Goal: Task Accomplishment & Management: Manage account settings

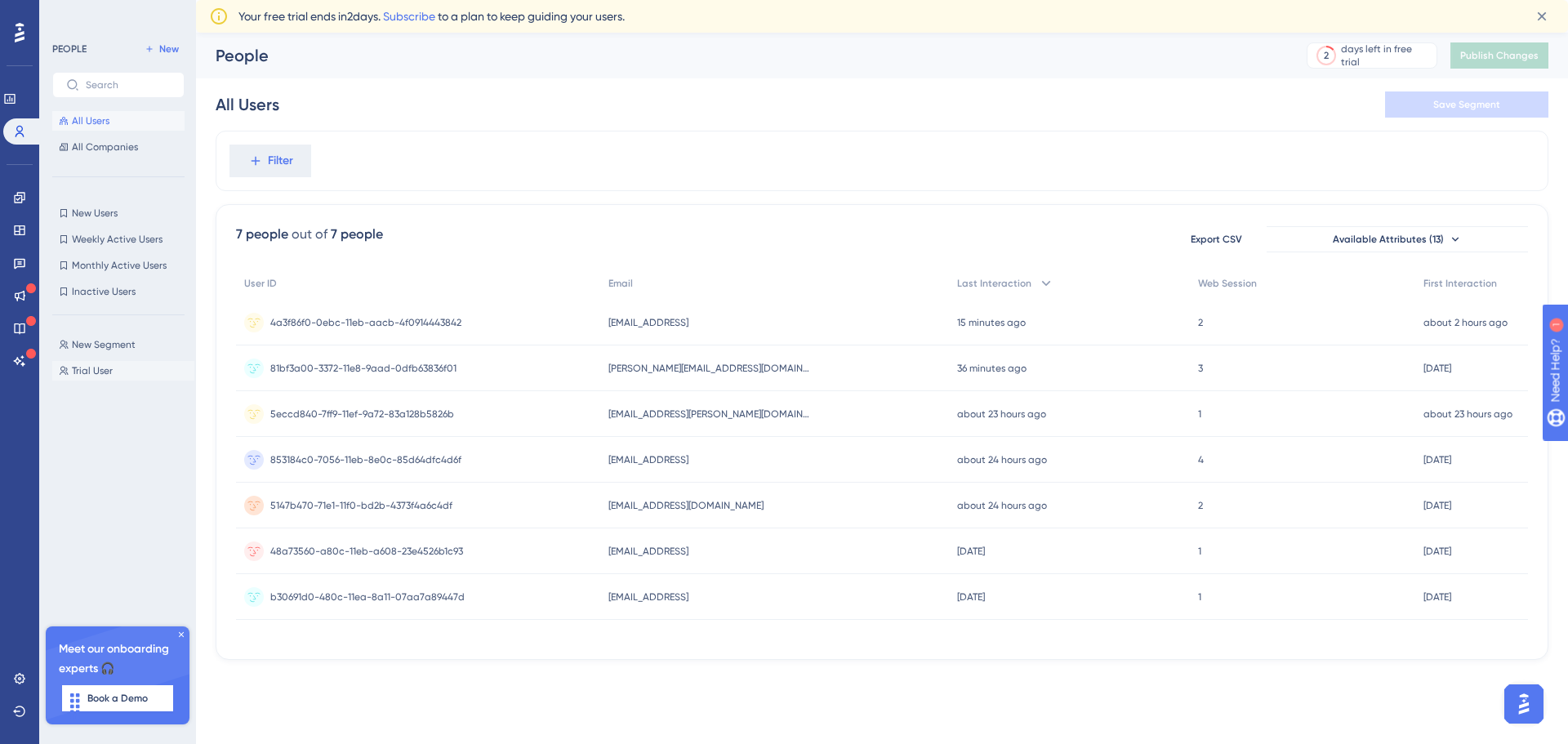
click at [93, 369] on span "Trial User" at bounding box center [91, 371] width 41 height 13
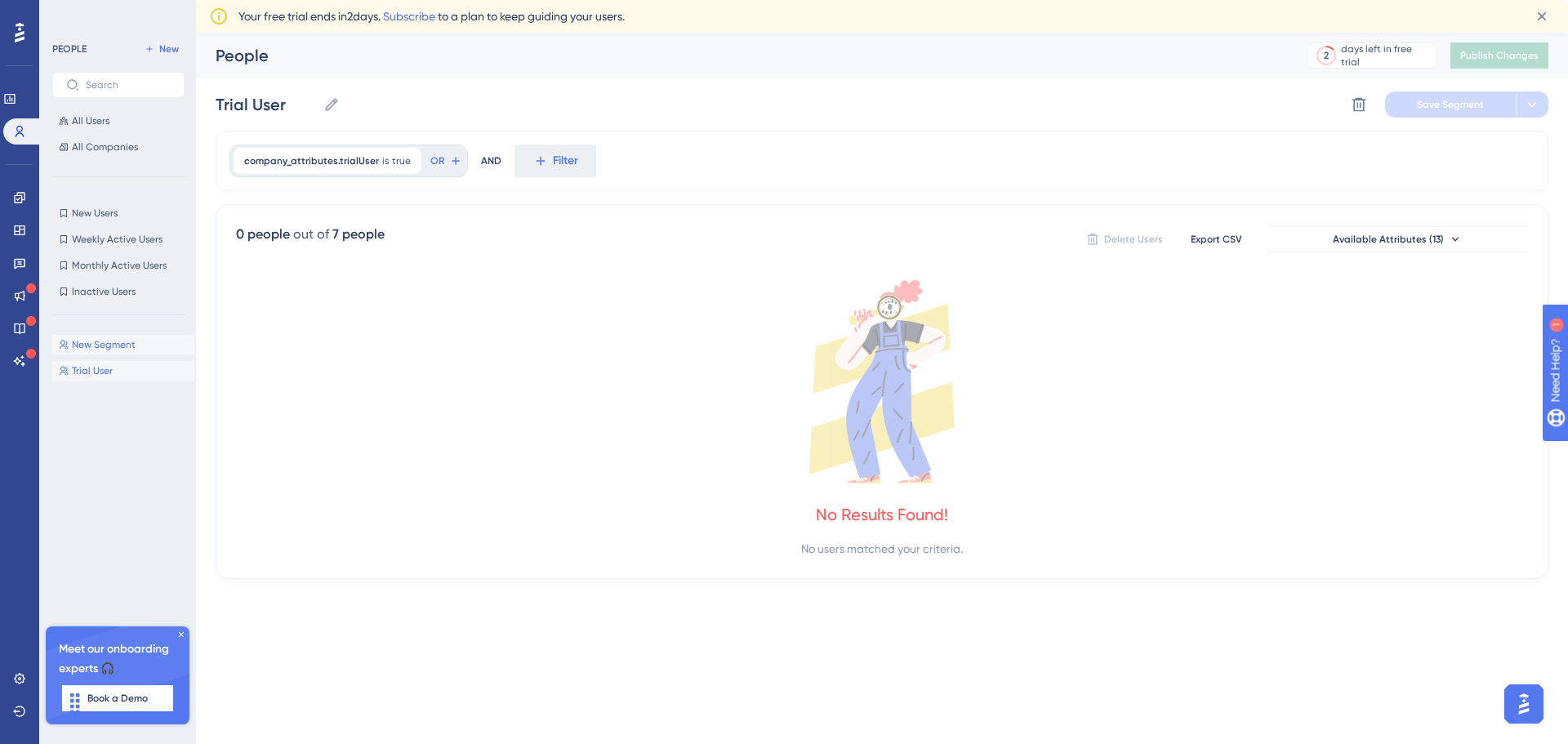
click at [104, 344] on span "New Segment" at bounding box center [103, 345] width 64 height 13
type input "New Segment"
click at [300, 112] on input "New Segment" at bounding box center [284, 105] width 138 height 23
click at [325, 107] on input "New Segment" at bounding box center [284, 105] width 138 height 23
drag, startPoint x: 325, startPoint y: 107, endPoint x: 181, endPoint y: 101, distance: 144.1
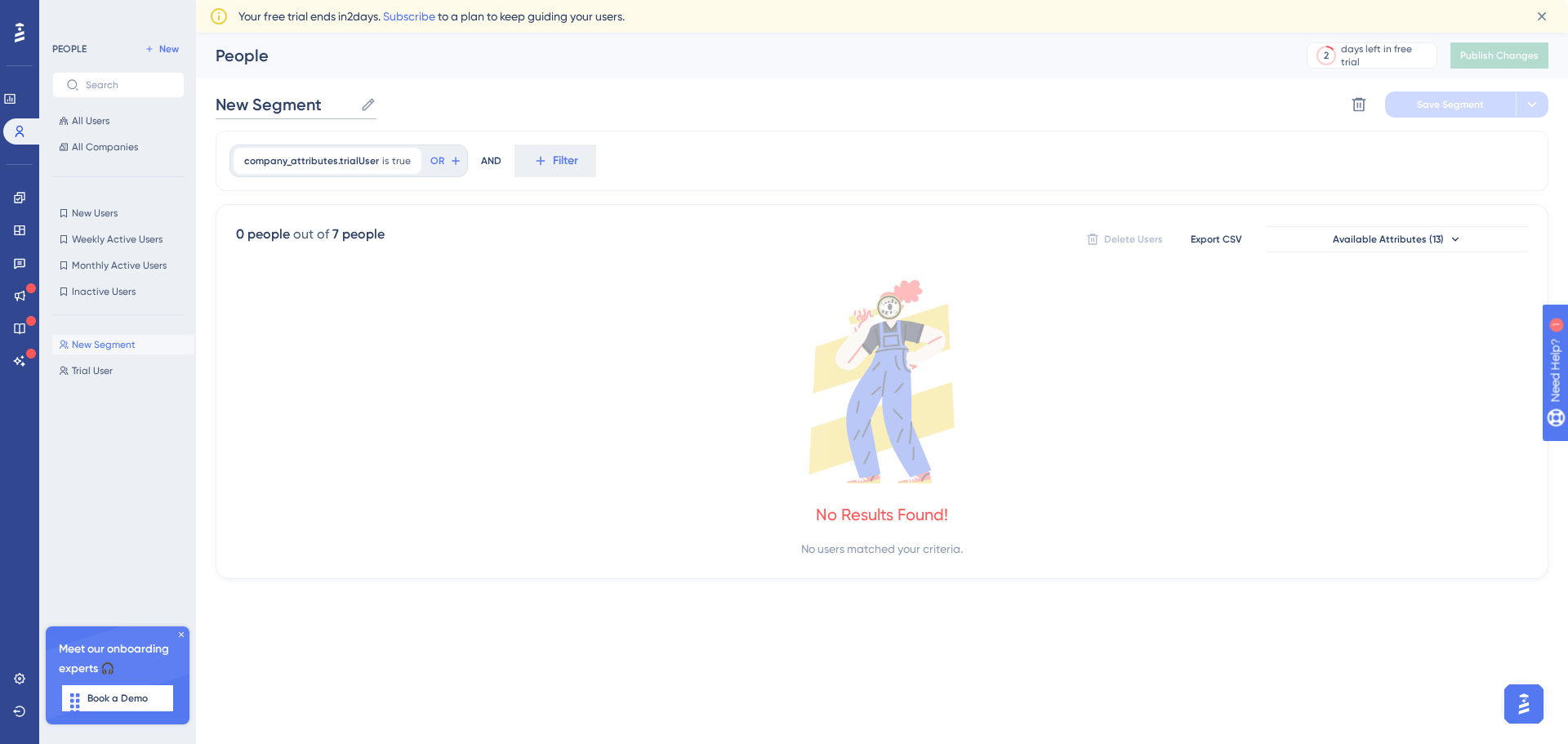
click at [196, 101] on div "Performance Users Engagement Widgets Feedback Product Updates Knowledge Base AI…" at bounding box center [882, 318] width 1373 height 573
click at [1357, 96] on icon at bounding box center [1358, 104] width 16 height 16
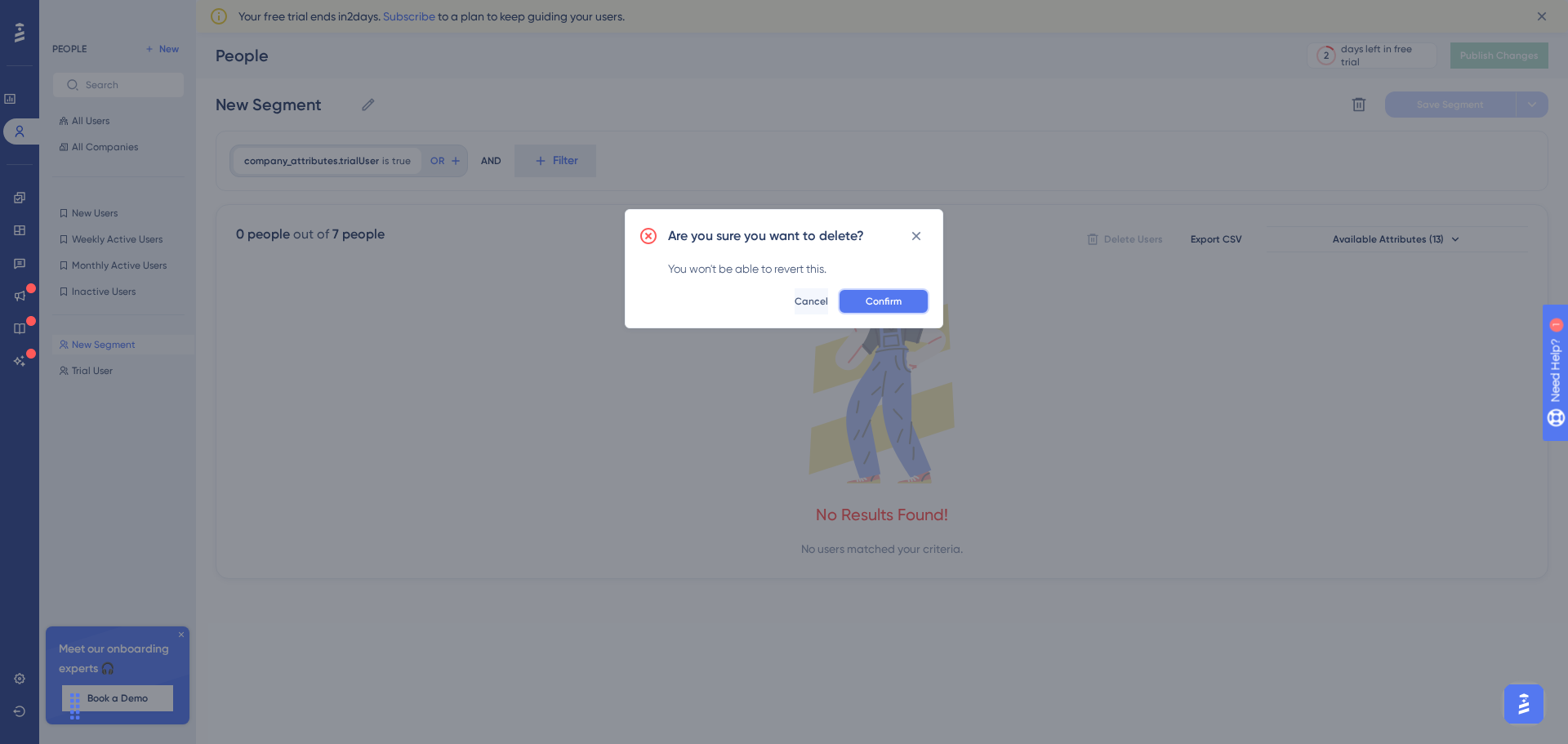
click at [870, 301] on span "Confirm" at bounding box center [884, 302] width 36 height 13
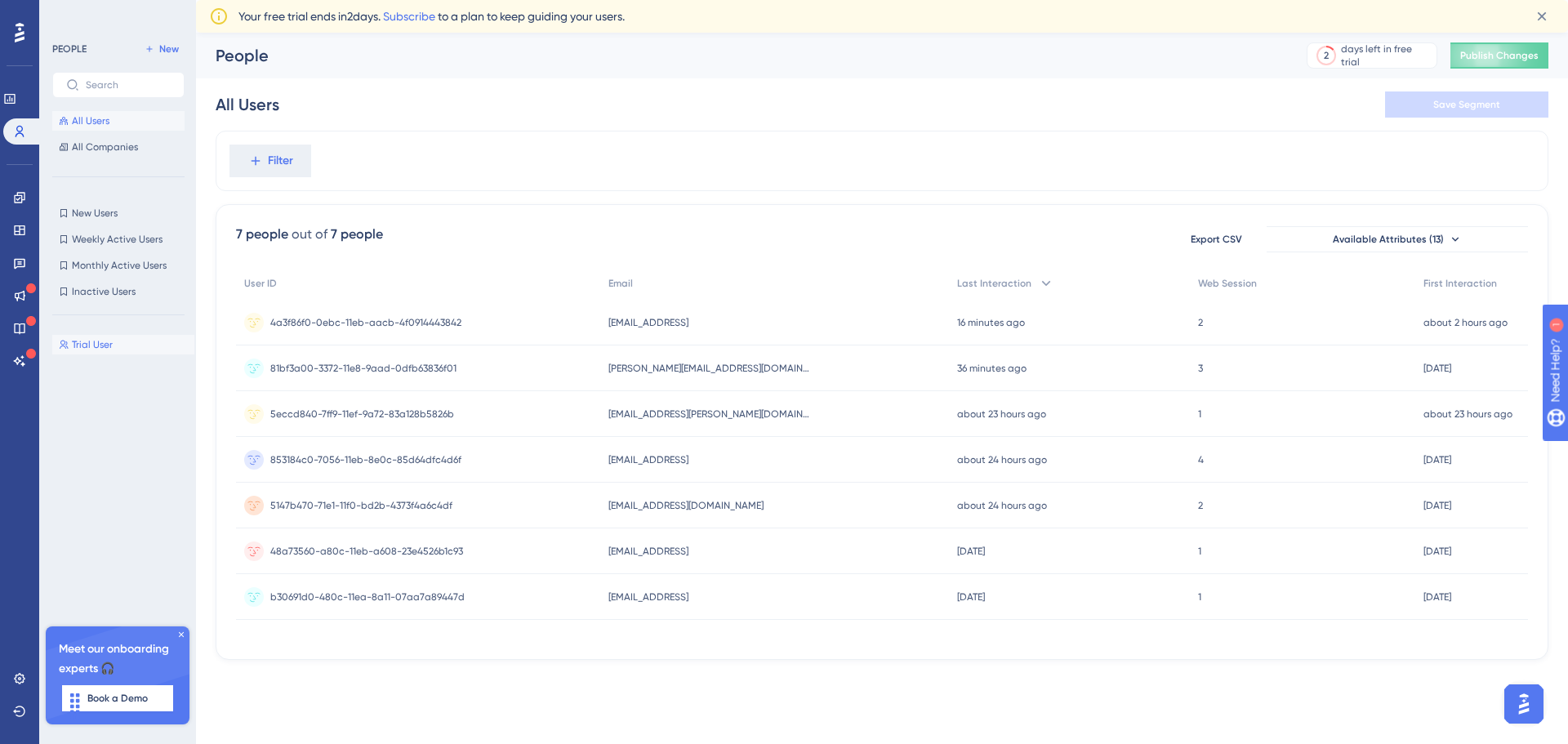
click at [111, 349] on span "Trial User" at bounding box center [91, 345] width 41 height 13
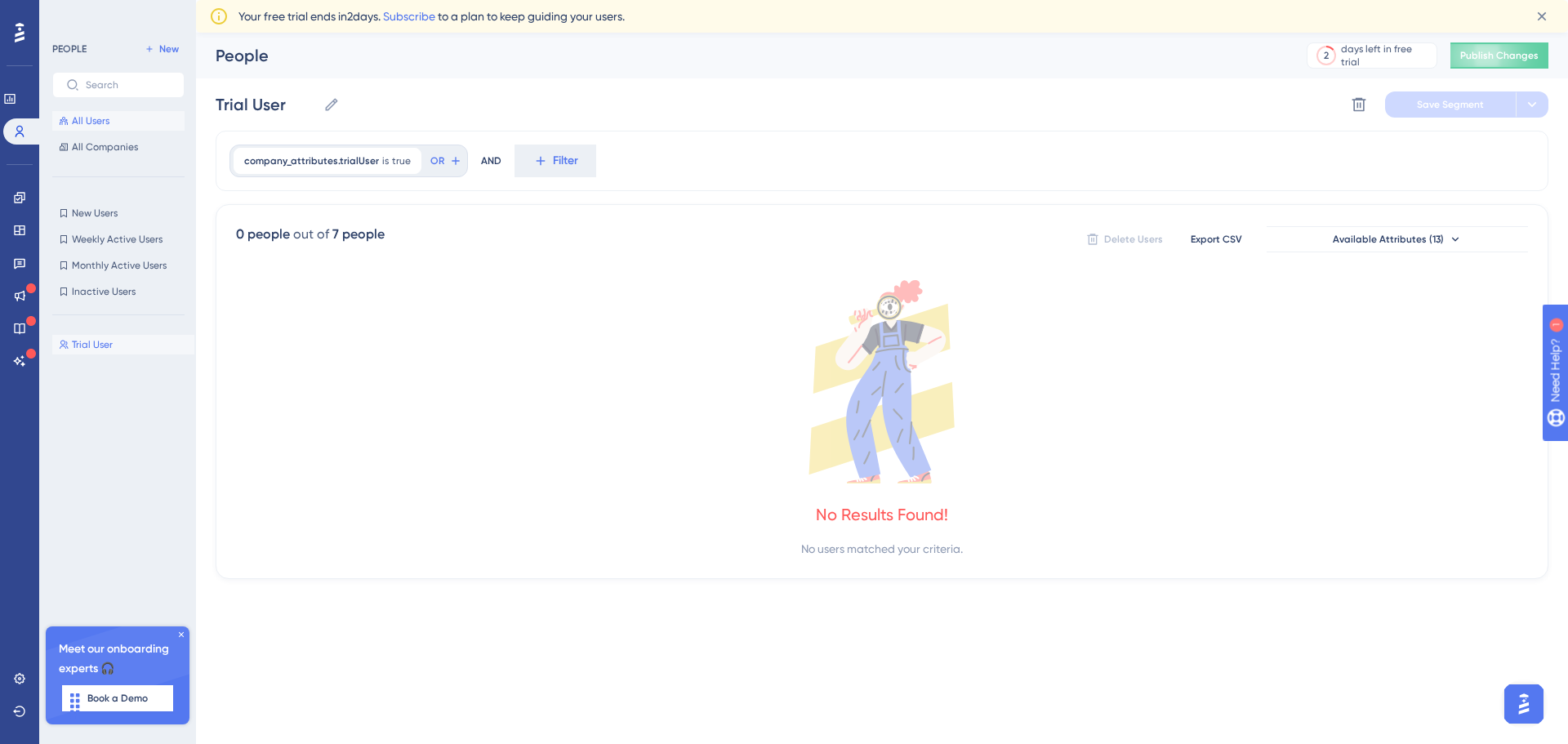
click at [94, 125] on span "All Users" at bounding box center [90, 121] width 37 height 13
click at [102, 149] on span "All Companies" at bounding box center [104, 147] width 66 height 13
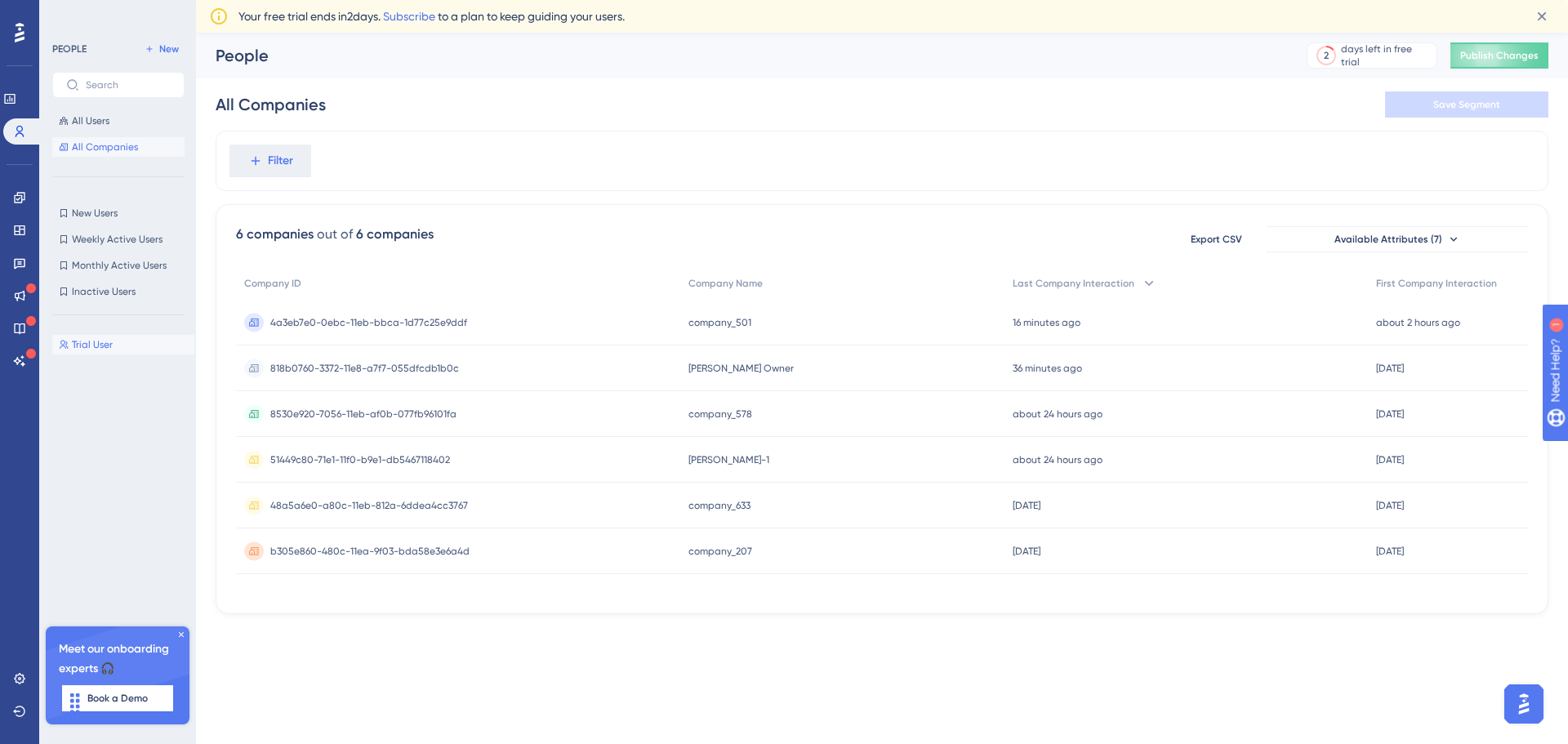
click at [88, 338] on span "Trial User" at bounding box center [91, 345] width 41 height 13
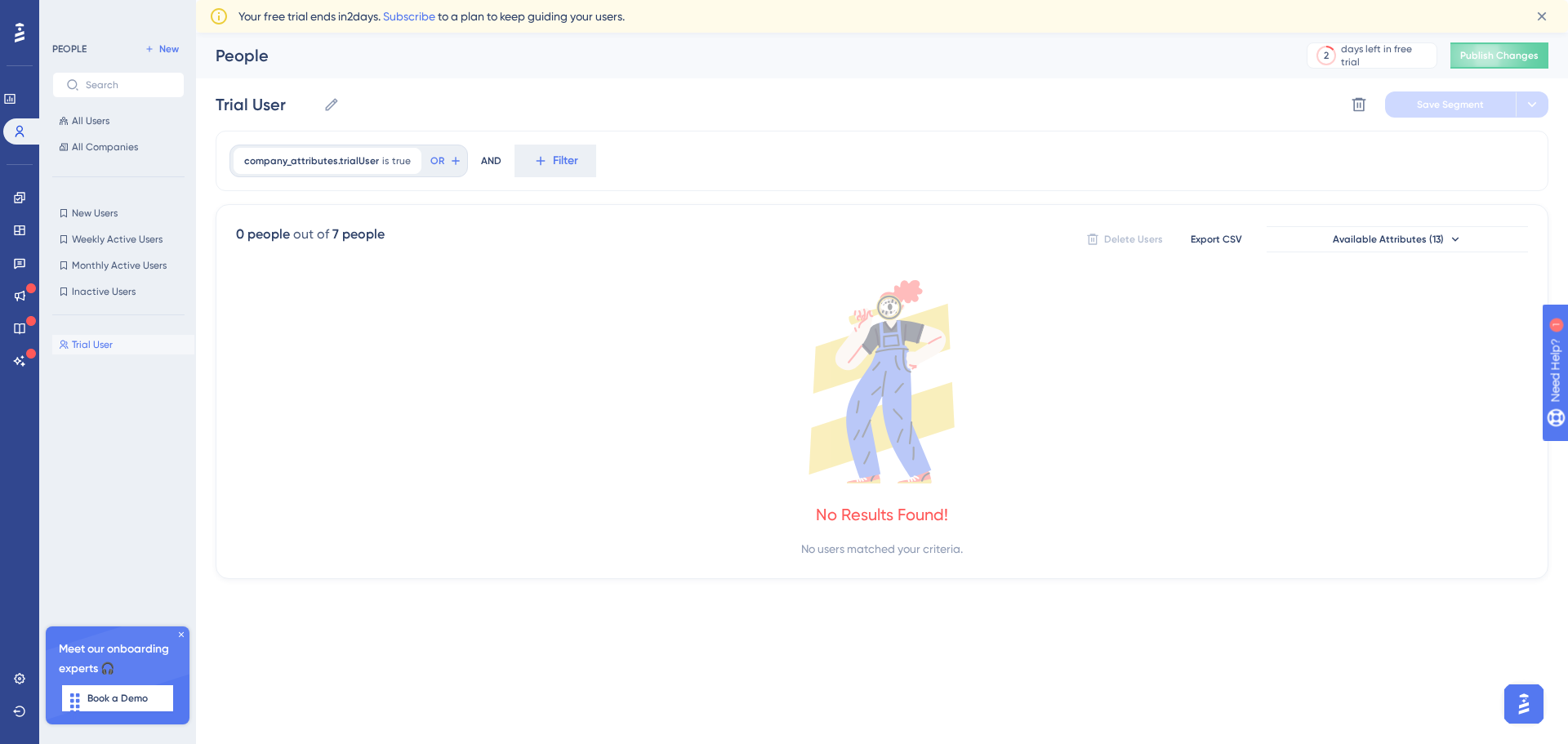
click at [112, 341] on button "Trial User Trial User" at bounding box center [123, 345] width 142 height 20
click at [158, 48] on button "New" at bounding box center [162, 49] width 46 height 20
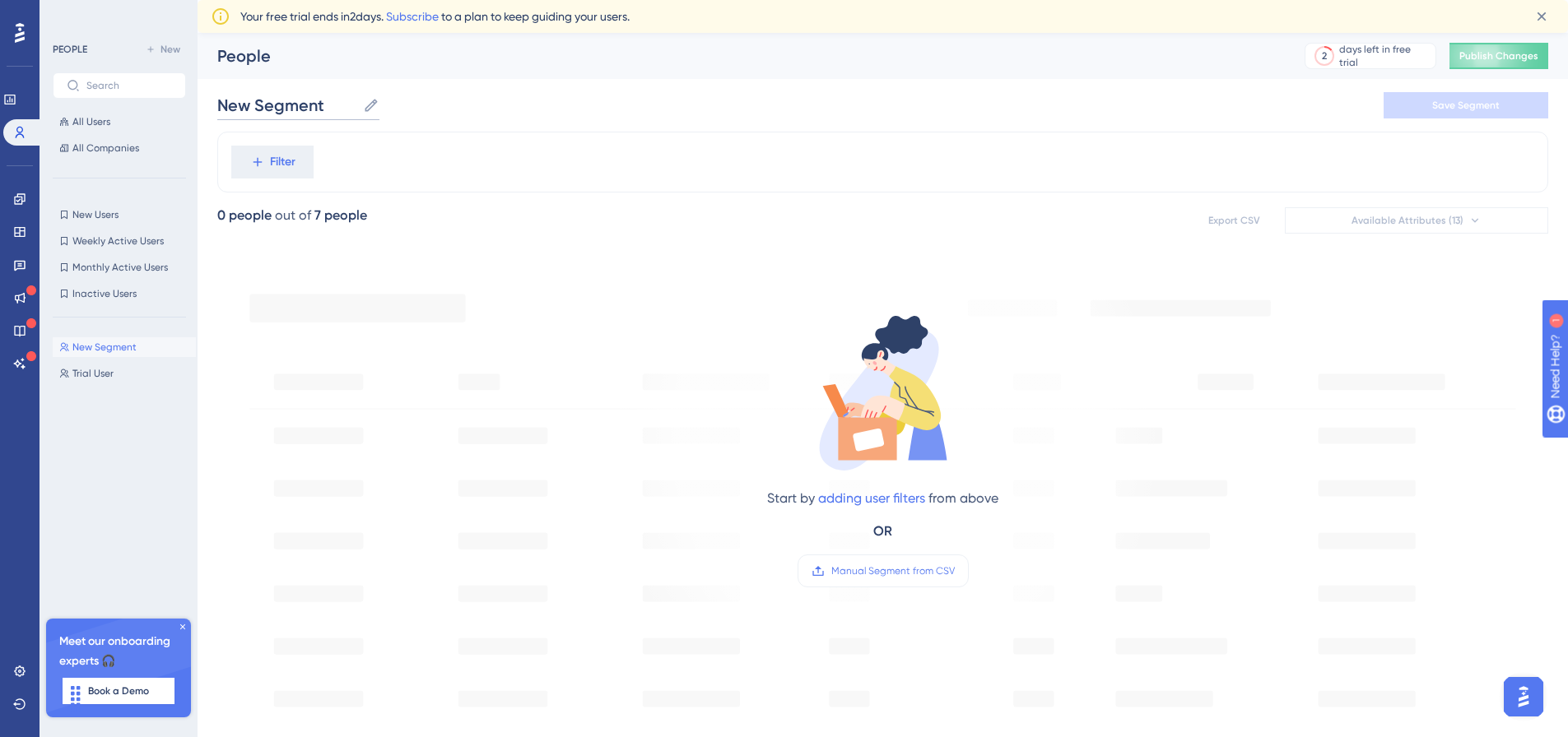
click at [345, 104] on input "New Segment" at bounding box center [286, 106] width 139 height 23
type input "Trial Plan User"
click at [1408, 102] on button "Save Segment" at bounding box center [1466, 105] width 165 height 26
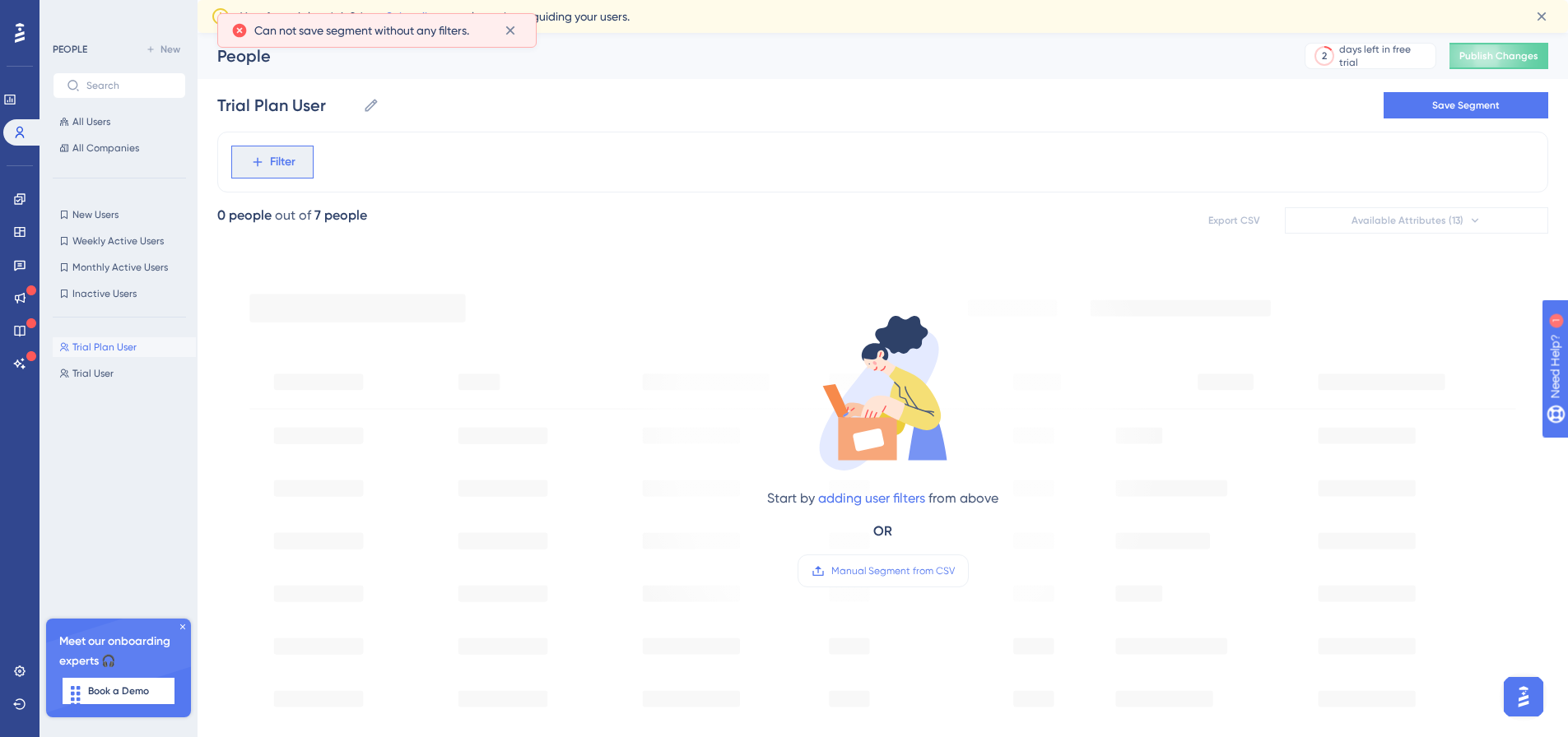
click at [282, 164] on span "Filter" at bounding box center [282, 162] width 26 height 20
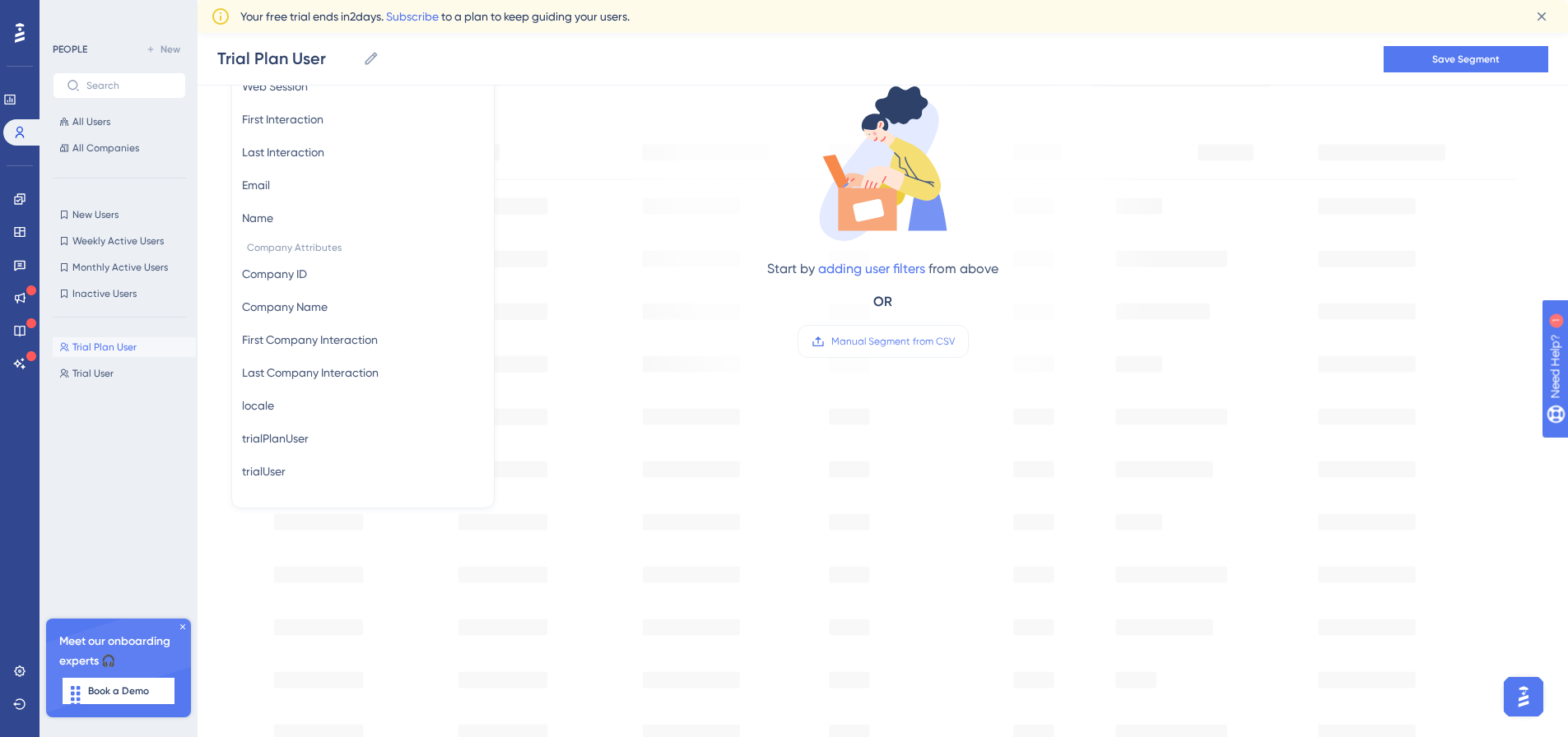
scroll to position [257, 0]
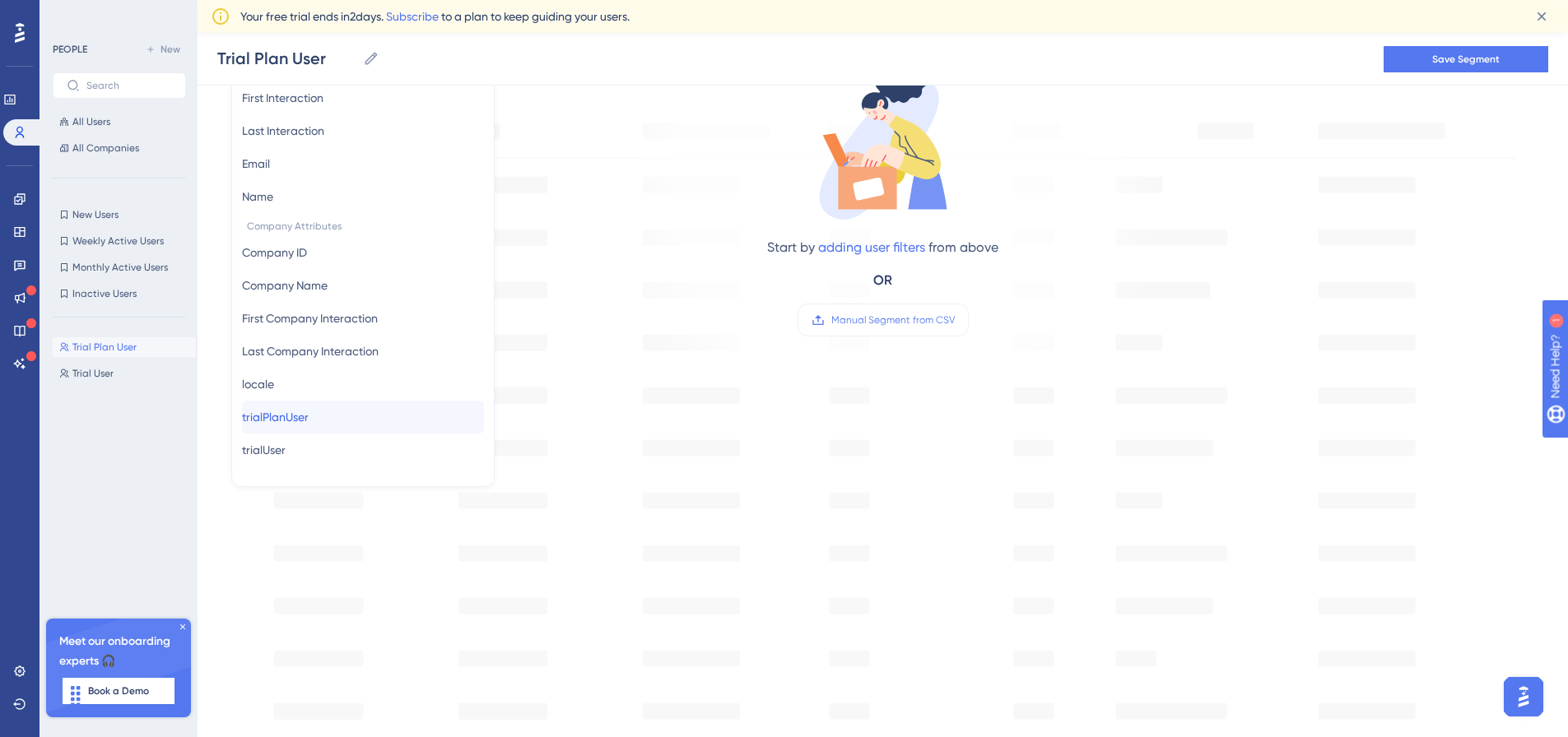
click at [304, 420] on span "trialPlanUser" at bounding box center [274, 416] width 66 height 20
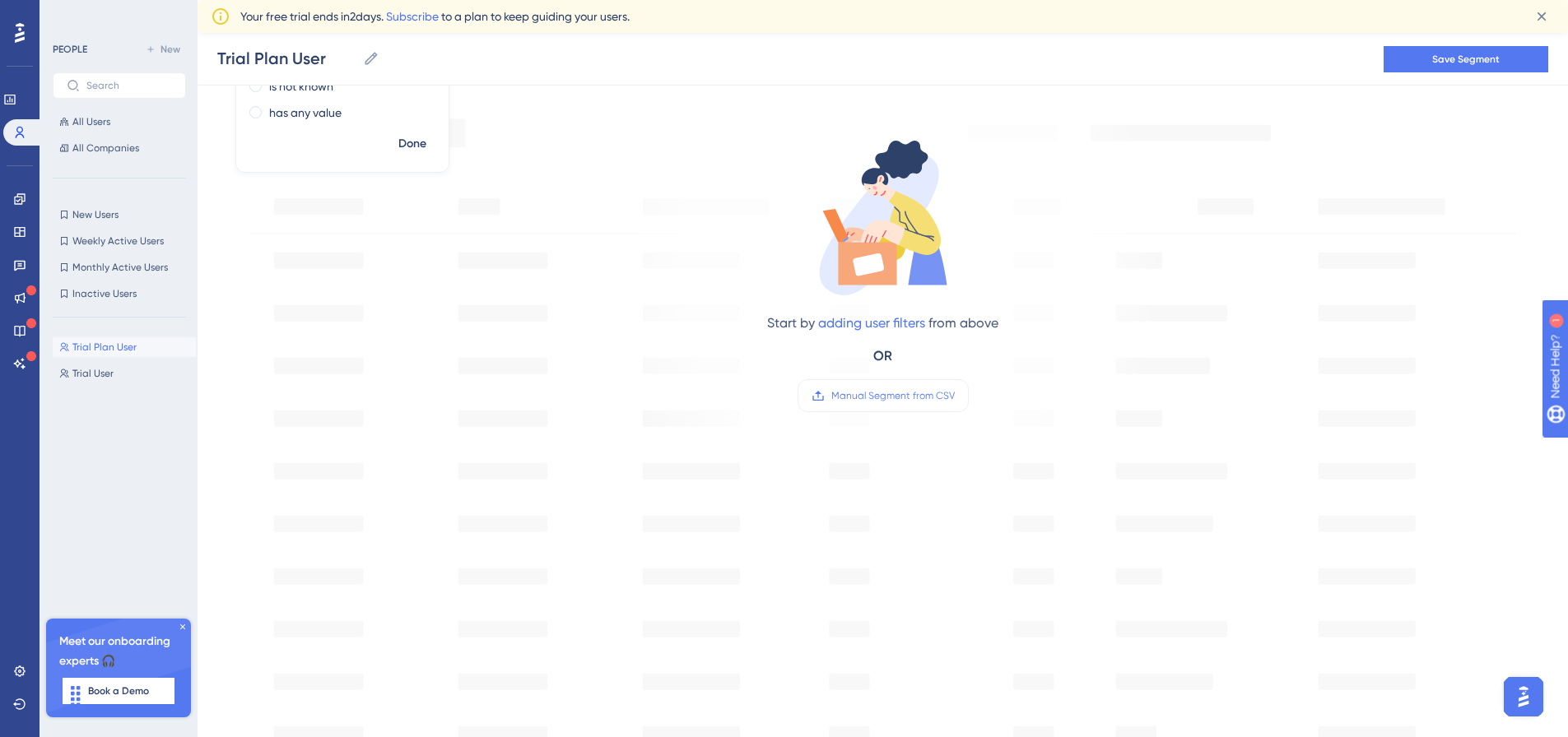
scroll to position [0, 0]
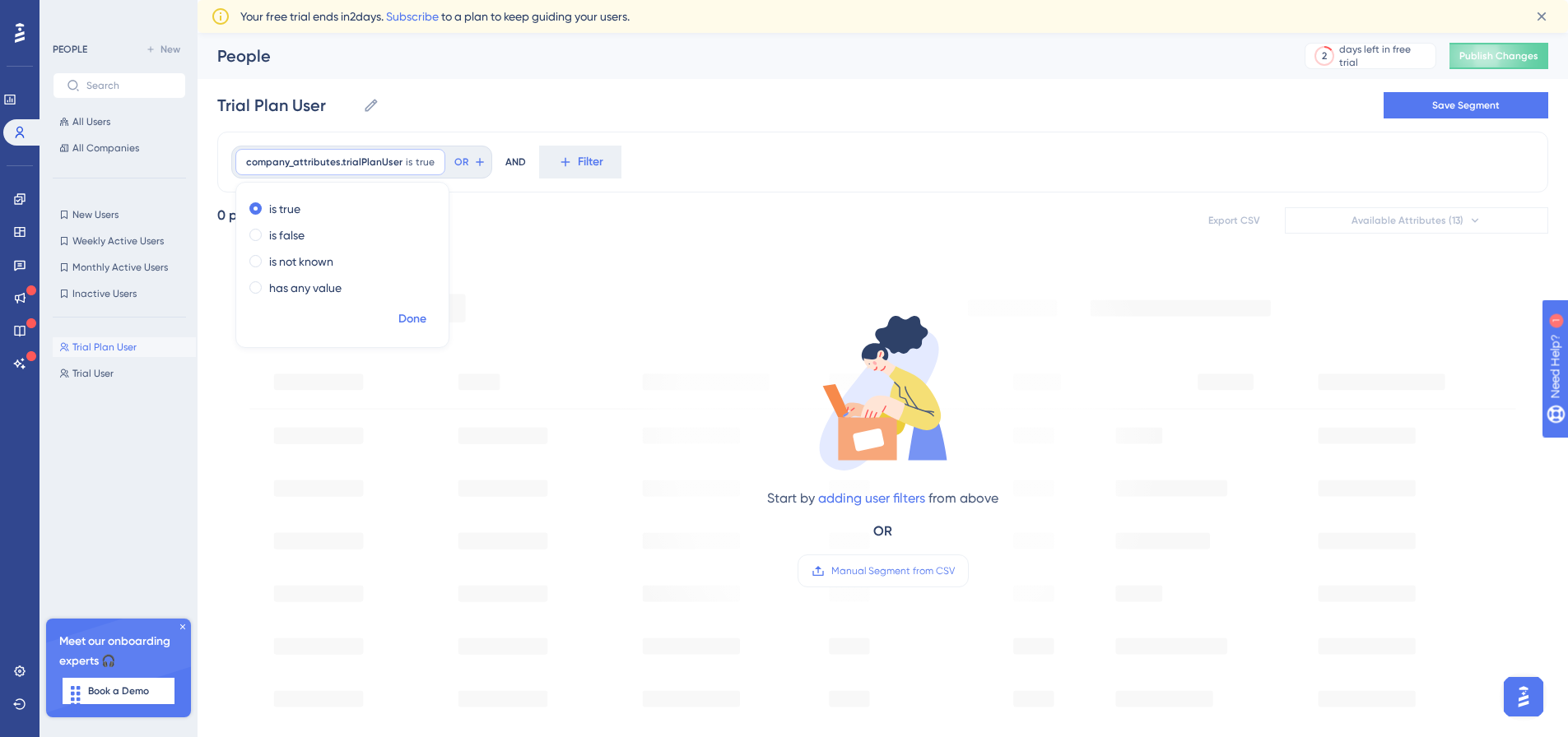
click at [418, 321] on span "Done" at bounding box center [412, 319] width 28 height 20
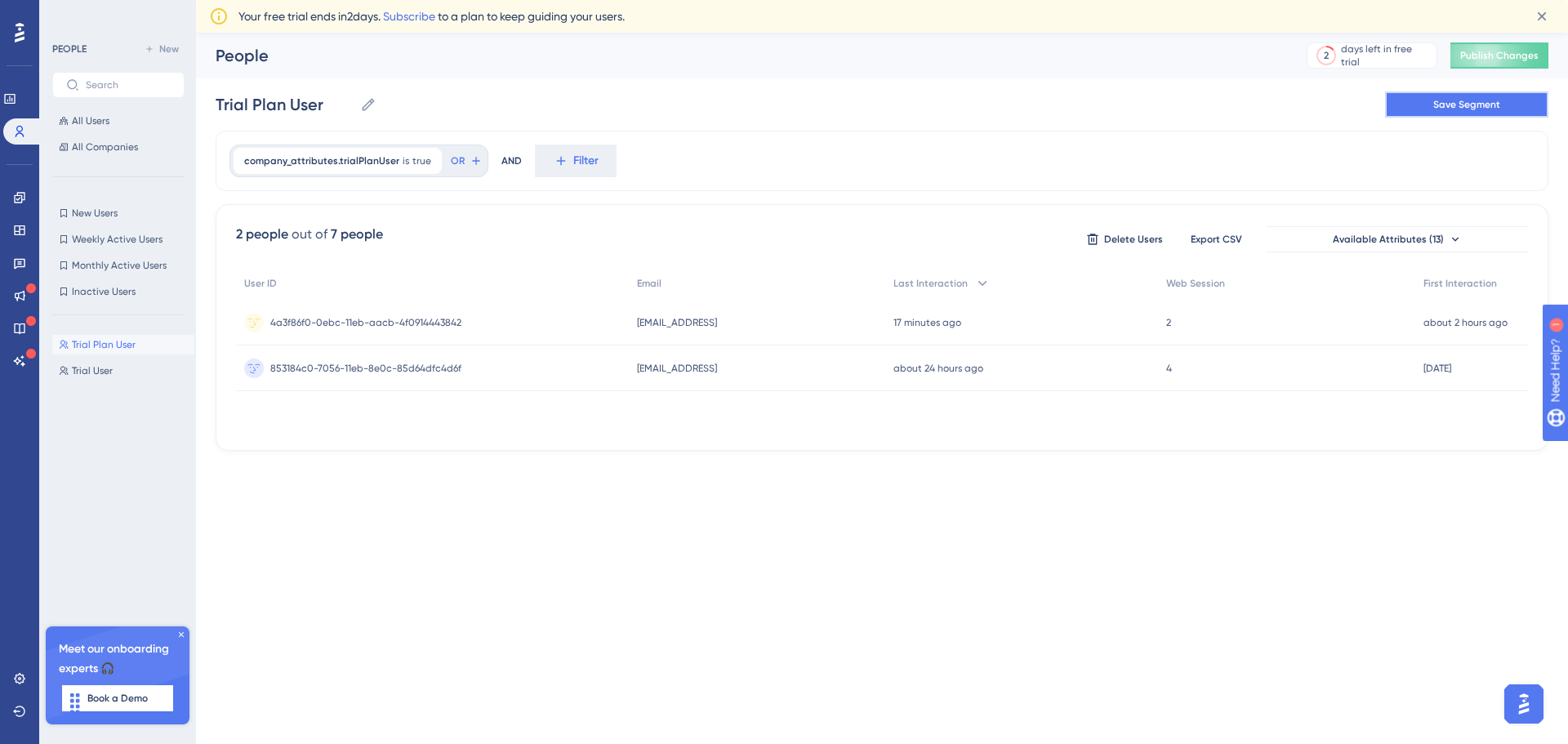
click at [1448, 108] on span "Save Segment" at bounding box center [1467, 105] width 67 height 13
click at [21, 189] on link at bounding box center [20, 197] width 13 height 26
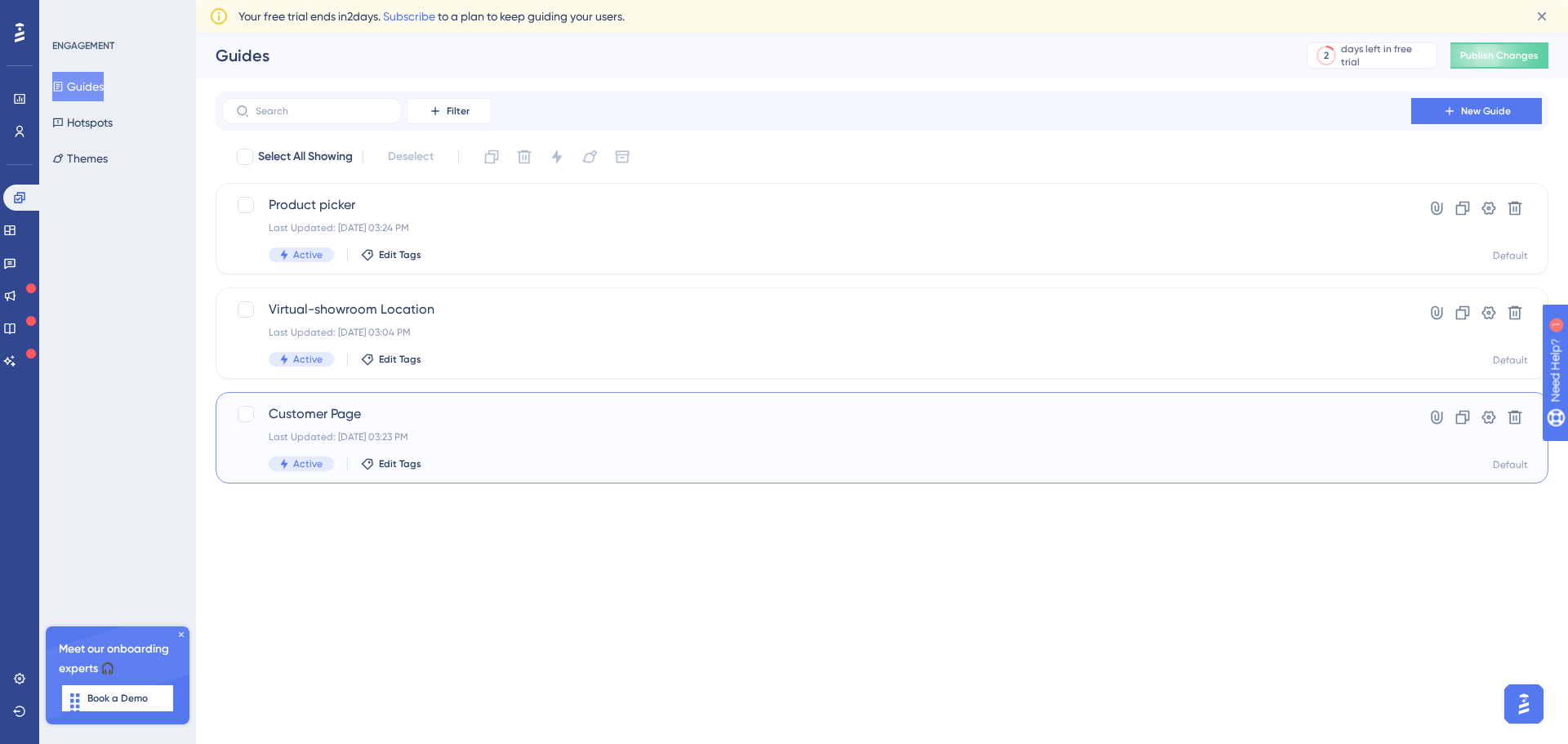
click at [510, 410] on span "Customer Page" at bounding box center [816, 413] width 1096 height 20
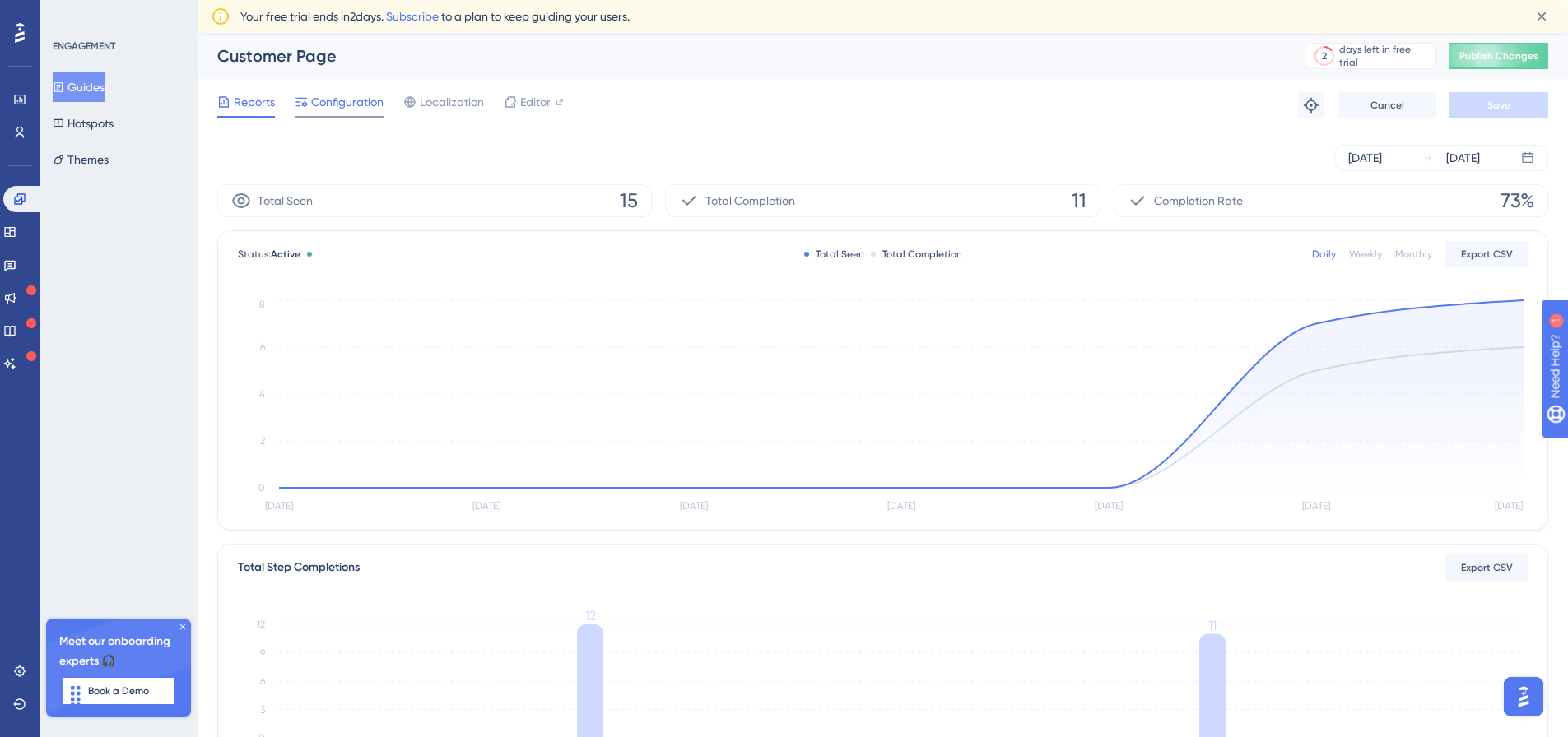
click at [335, 112] on div "Configuration" at bounding box center [339, 105] width 89 height 26
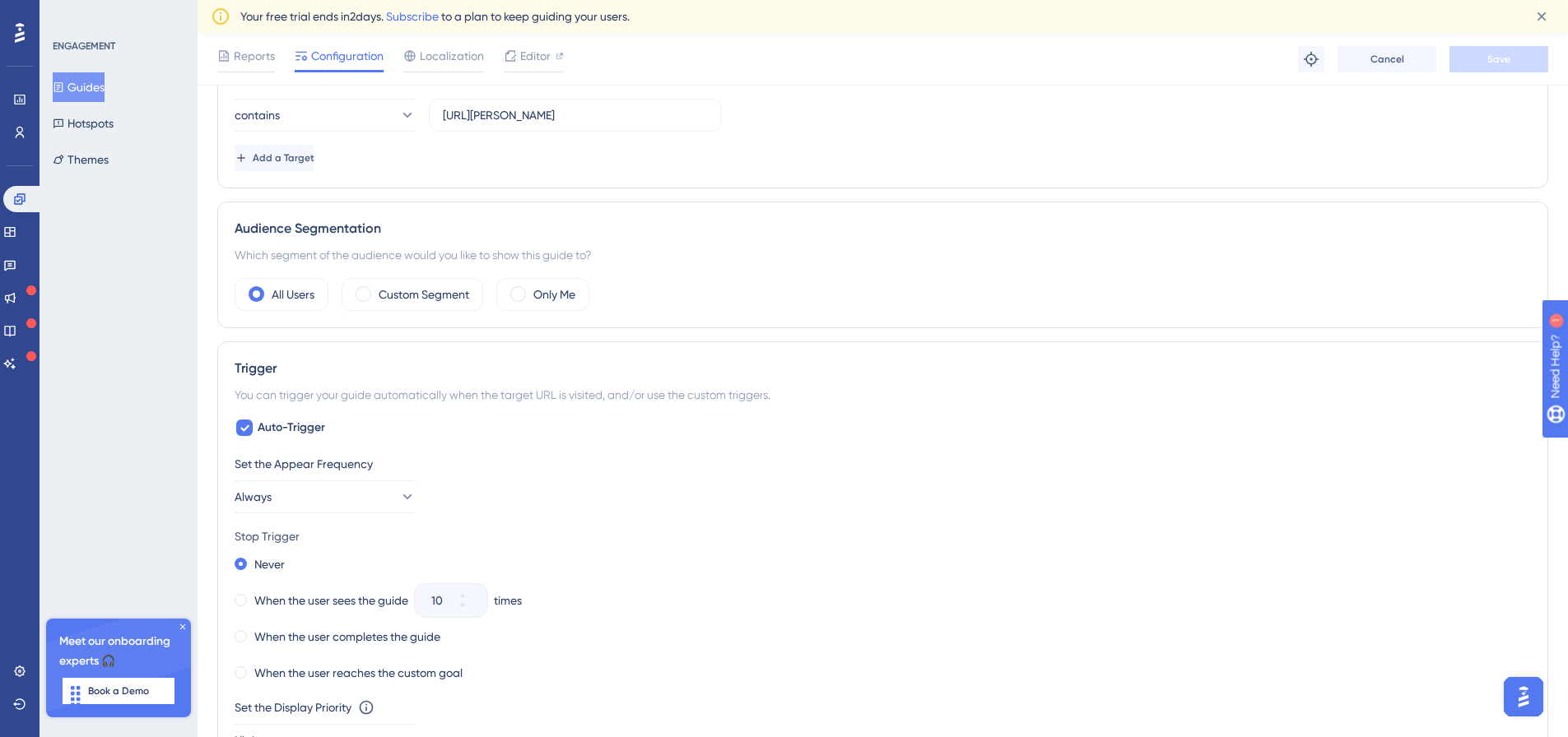
scroll to position [494, 0]
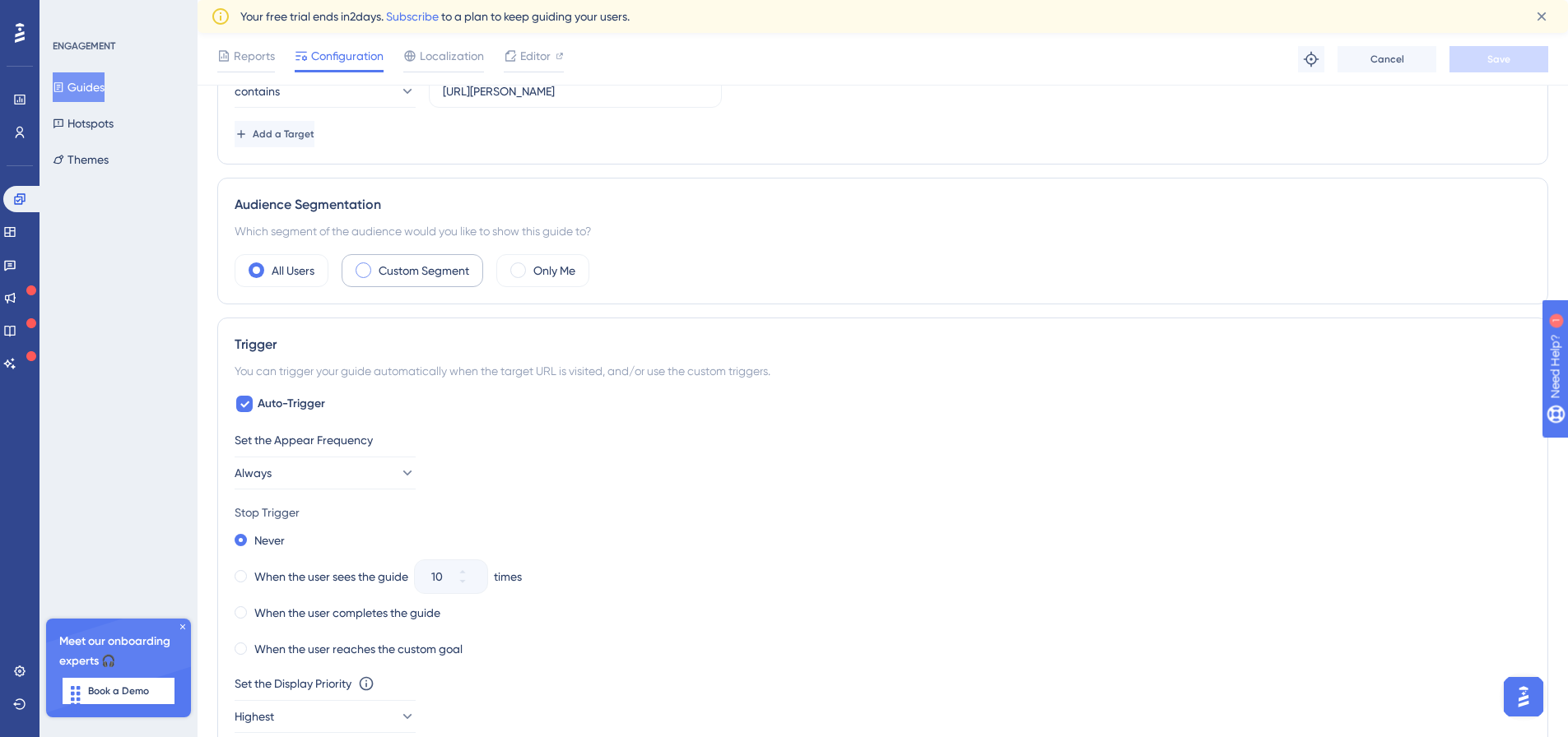
click at [384, 274] on label "Custom Segment" at bounding box center [423, 271] width 90 height 20
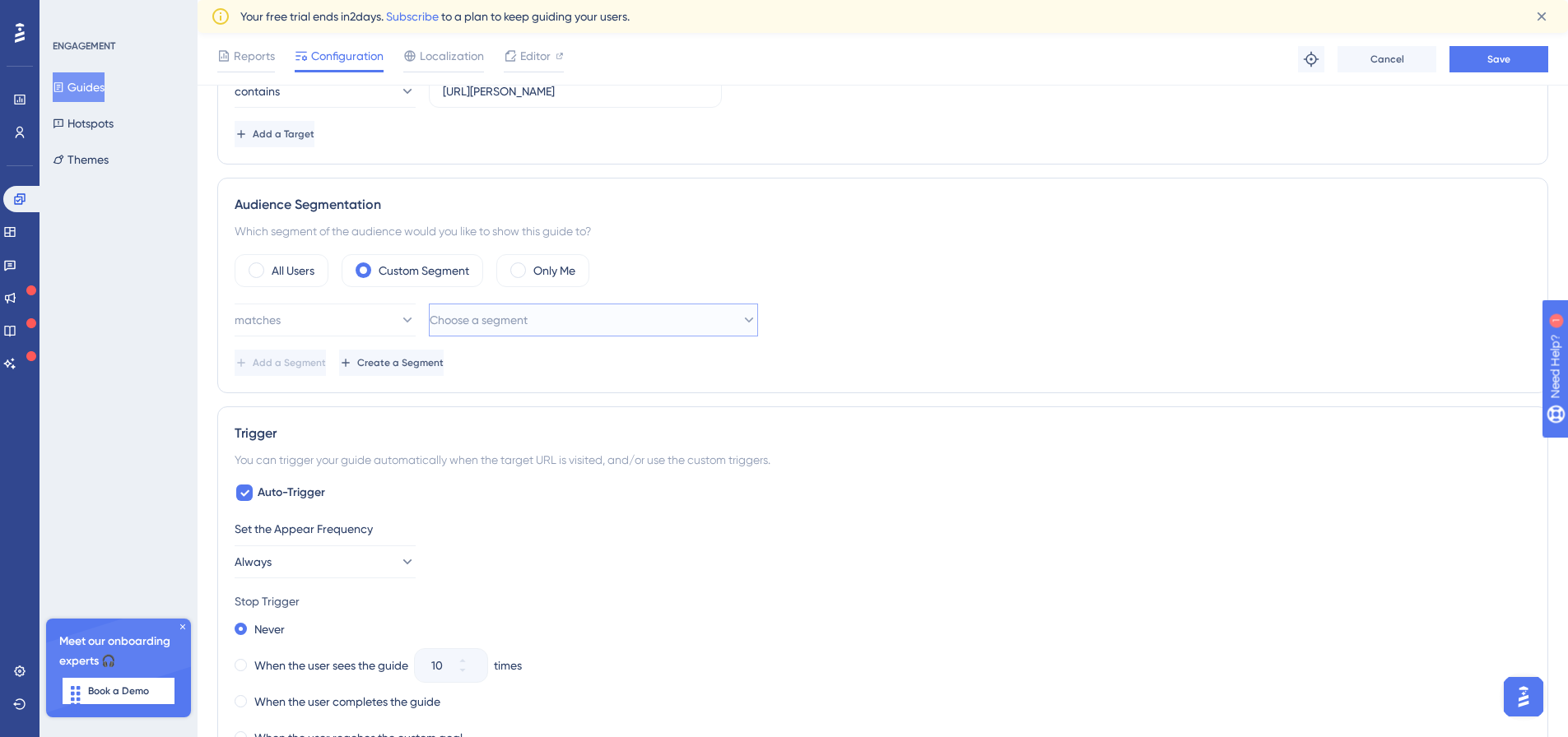
click at [474, 321] on span "Choose a segment" at bounding box center [479, 320] width 98 height 20
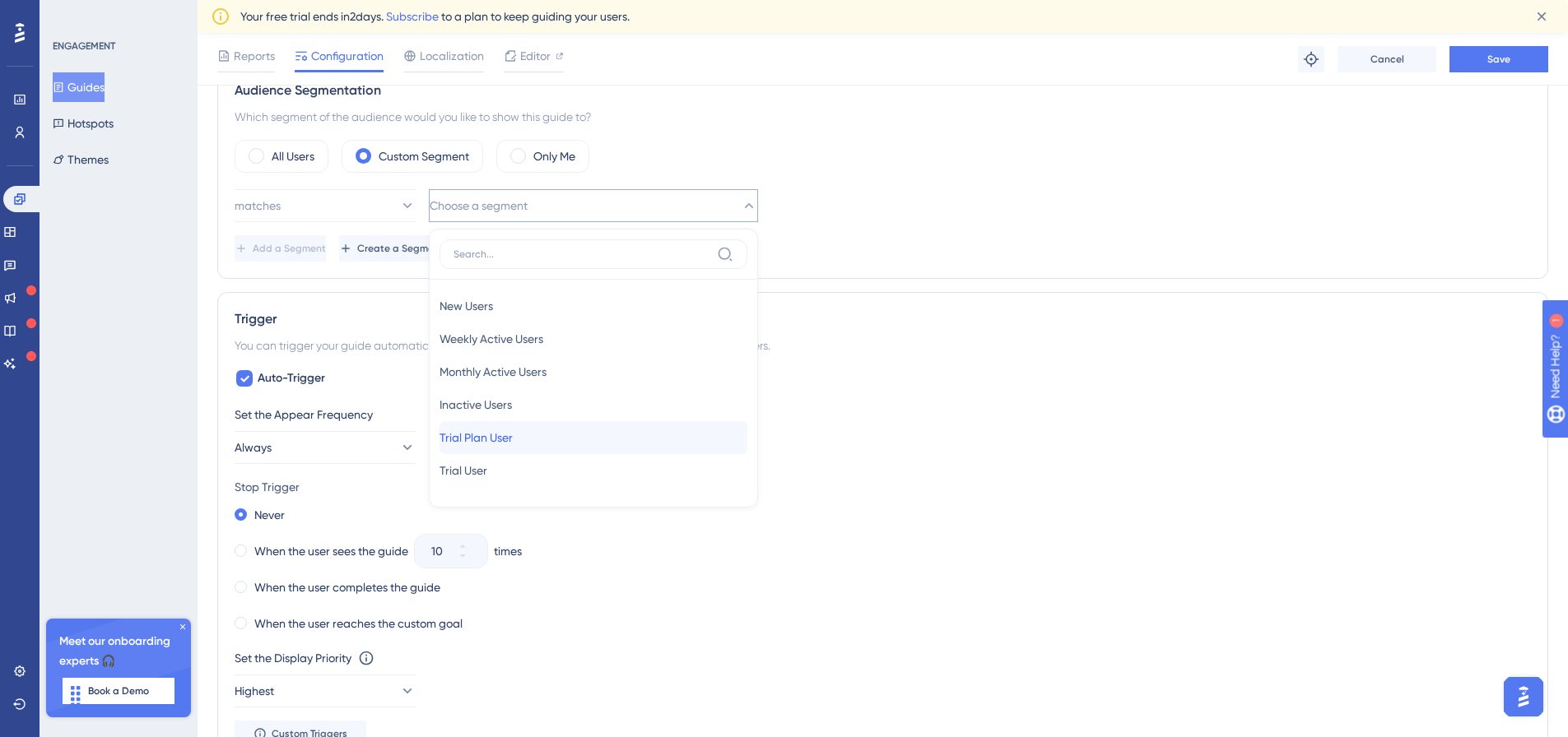
click at [560, 430] on div "Trial Plan User Trial Plan User" at bounding box center [593, 438] width 308 height 33
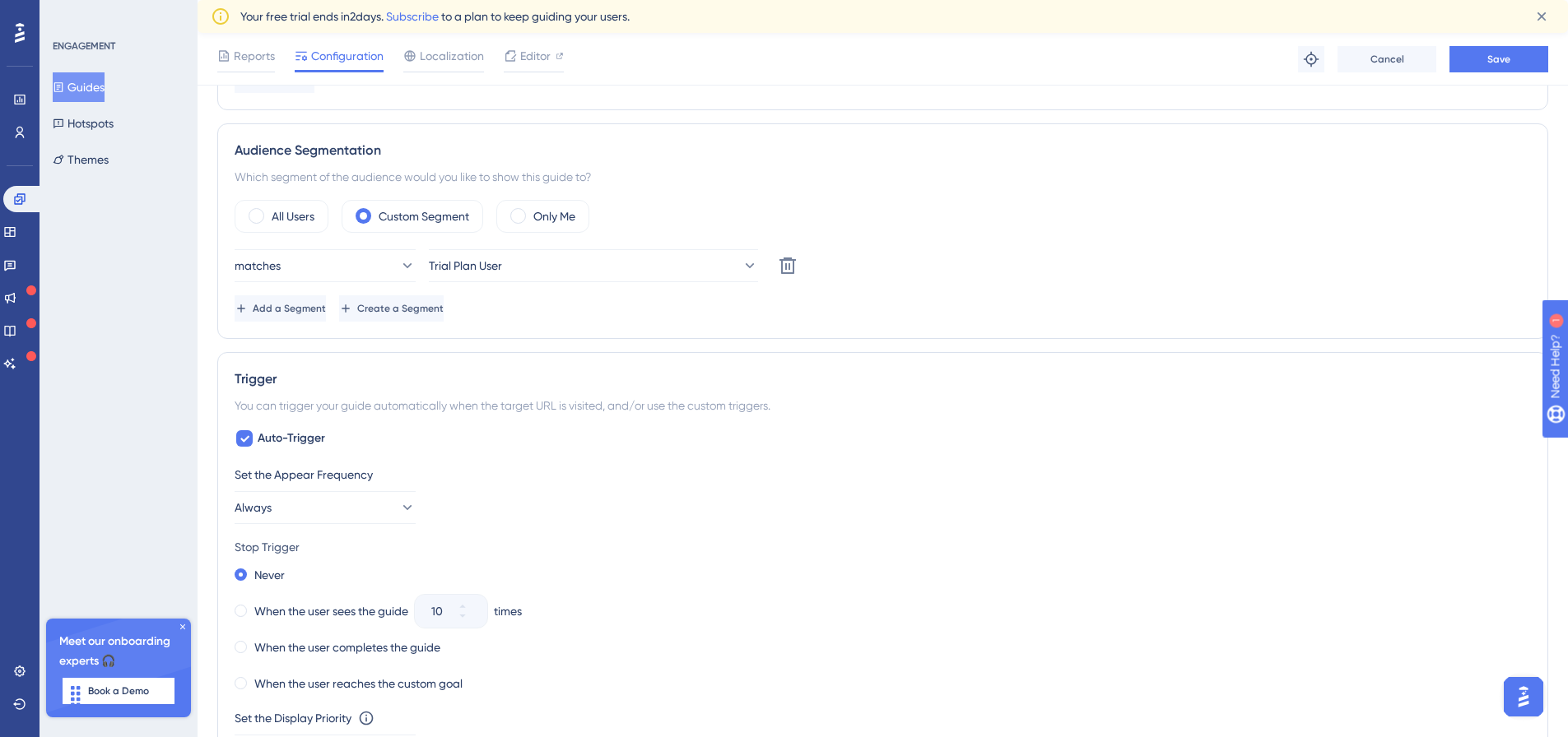
scroll to position [0, 0]
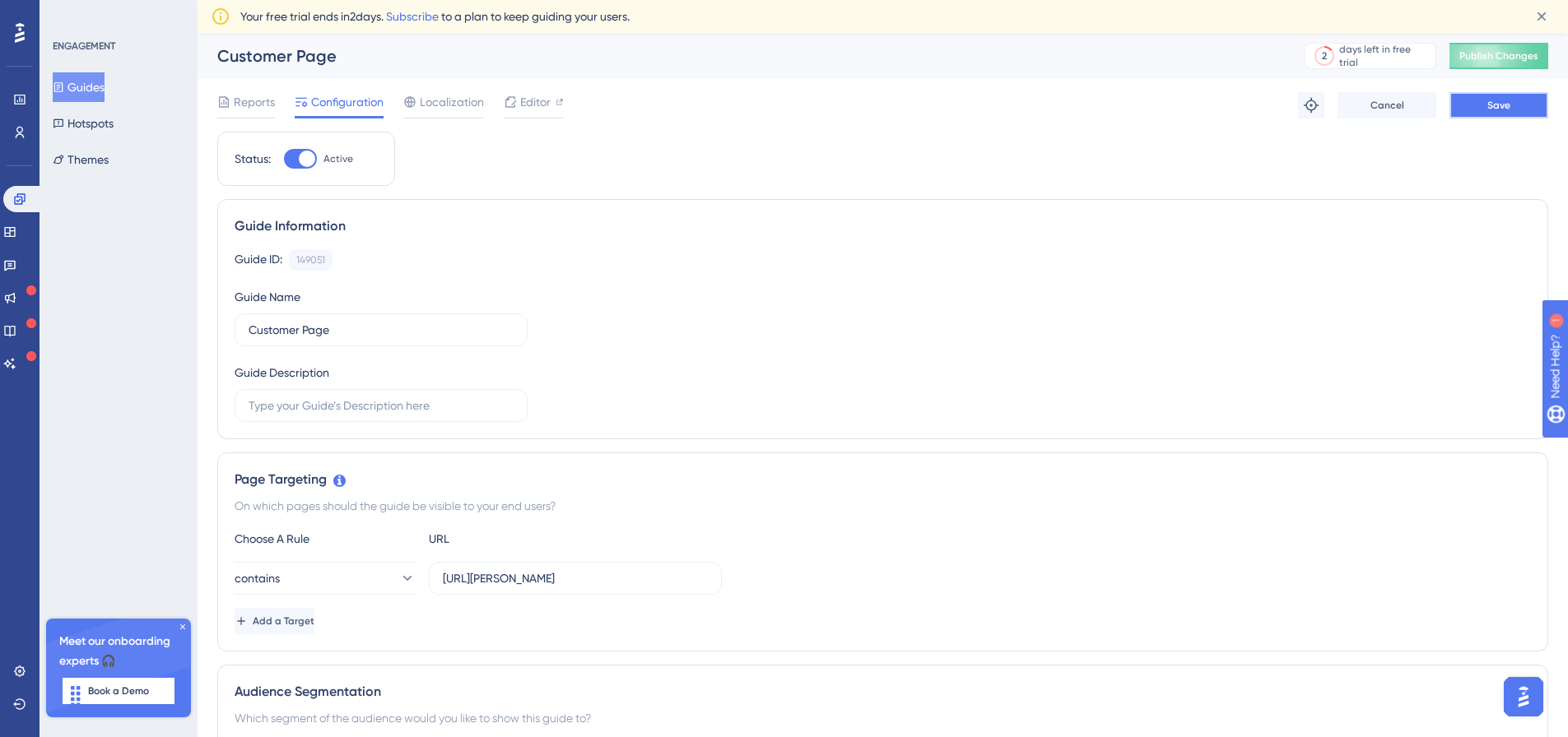
click at [1505, 104] on span "Save" at bounding box center [1499, 106] width 23 height 13
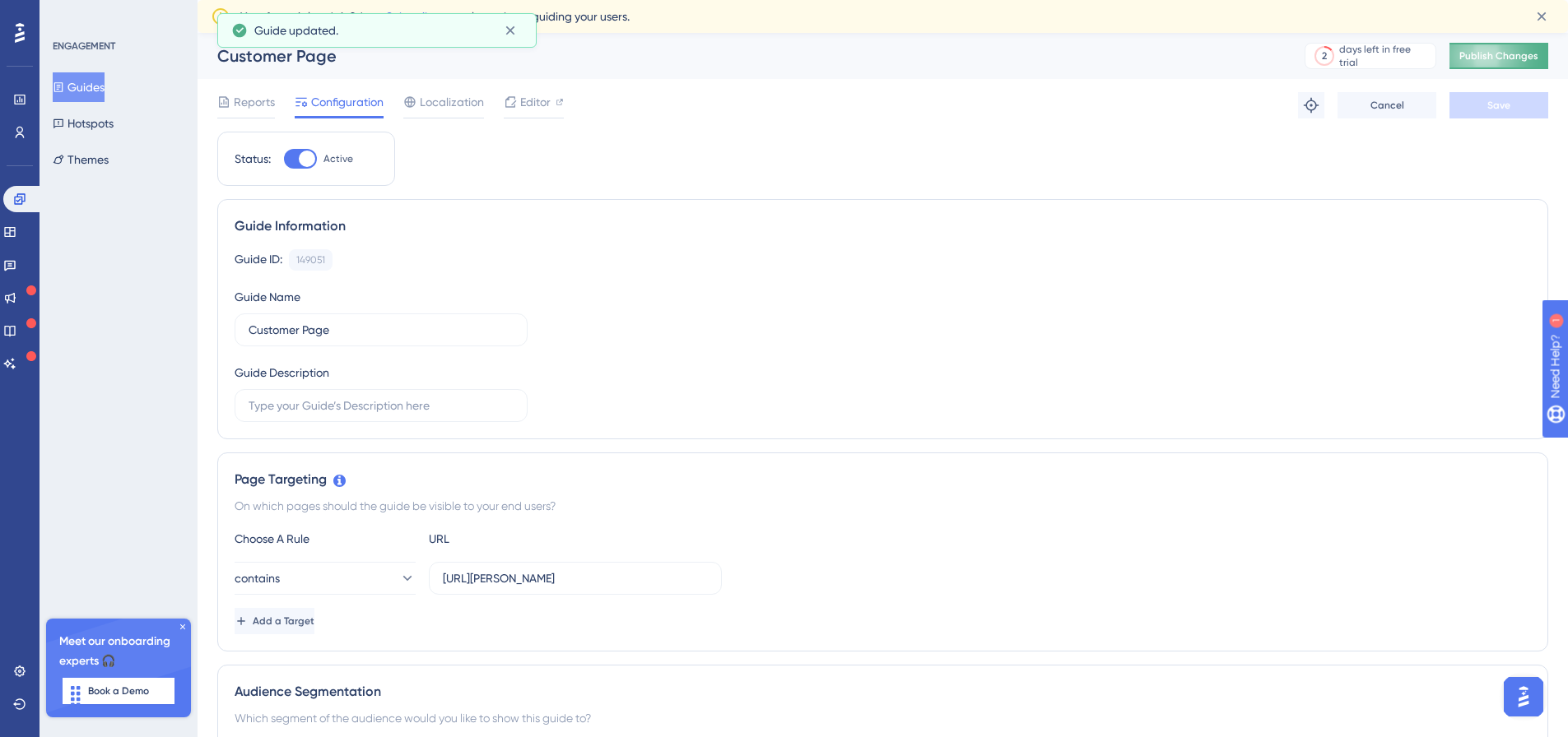
click at [1508, 60] on span "Publish Changes" at bounding box center [1498, 56] width 79 height 13
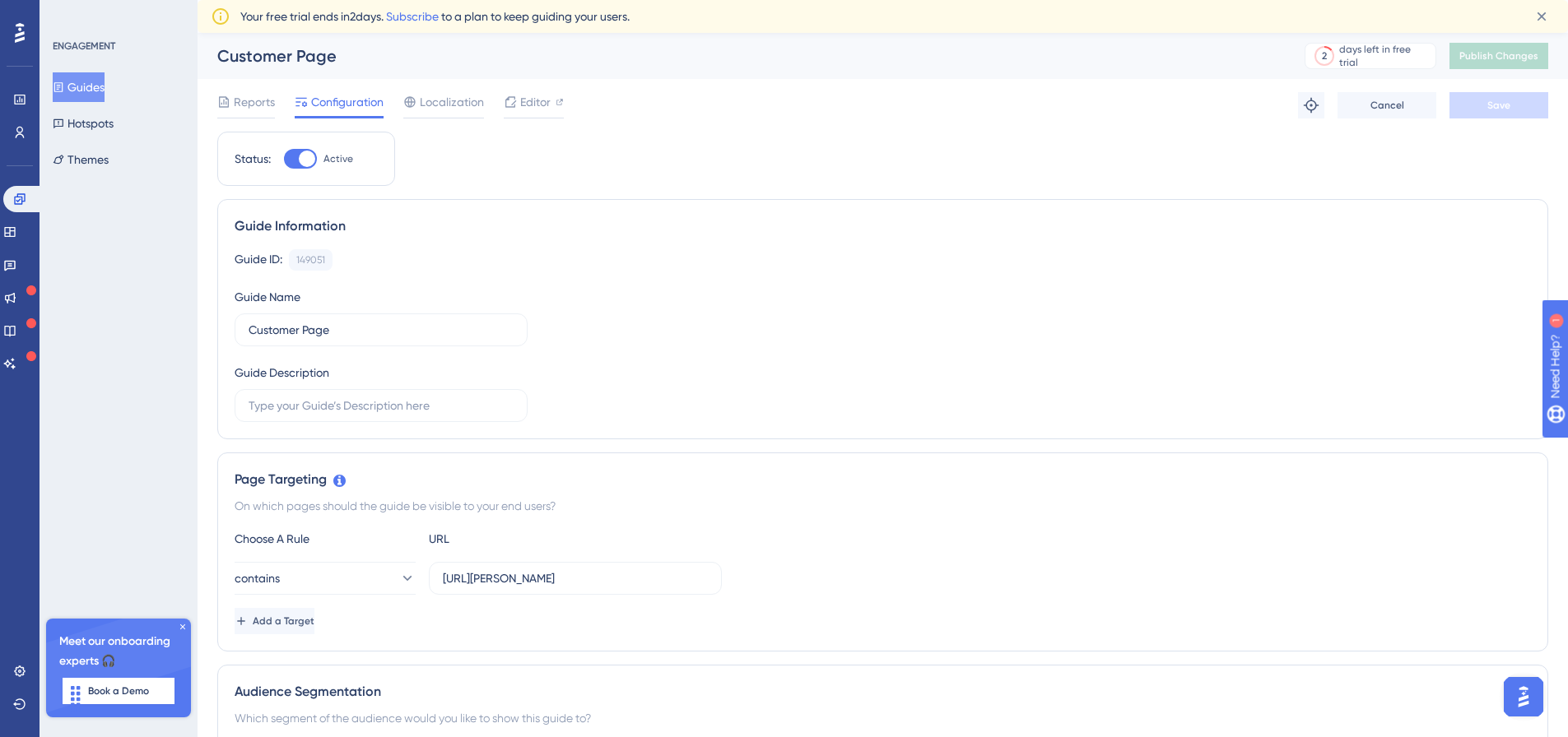
click at [95, 89] on button "Guides" at bounding box center [79, 86] width 52 height 30
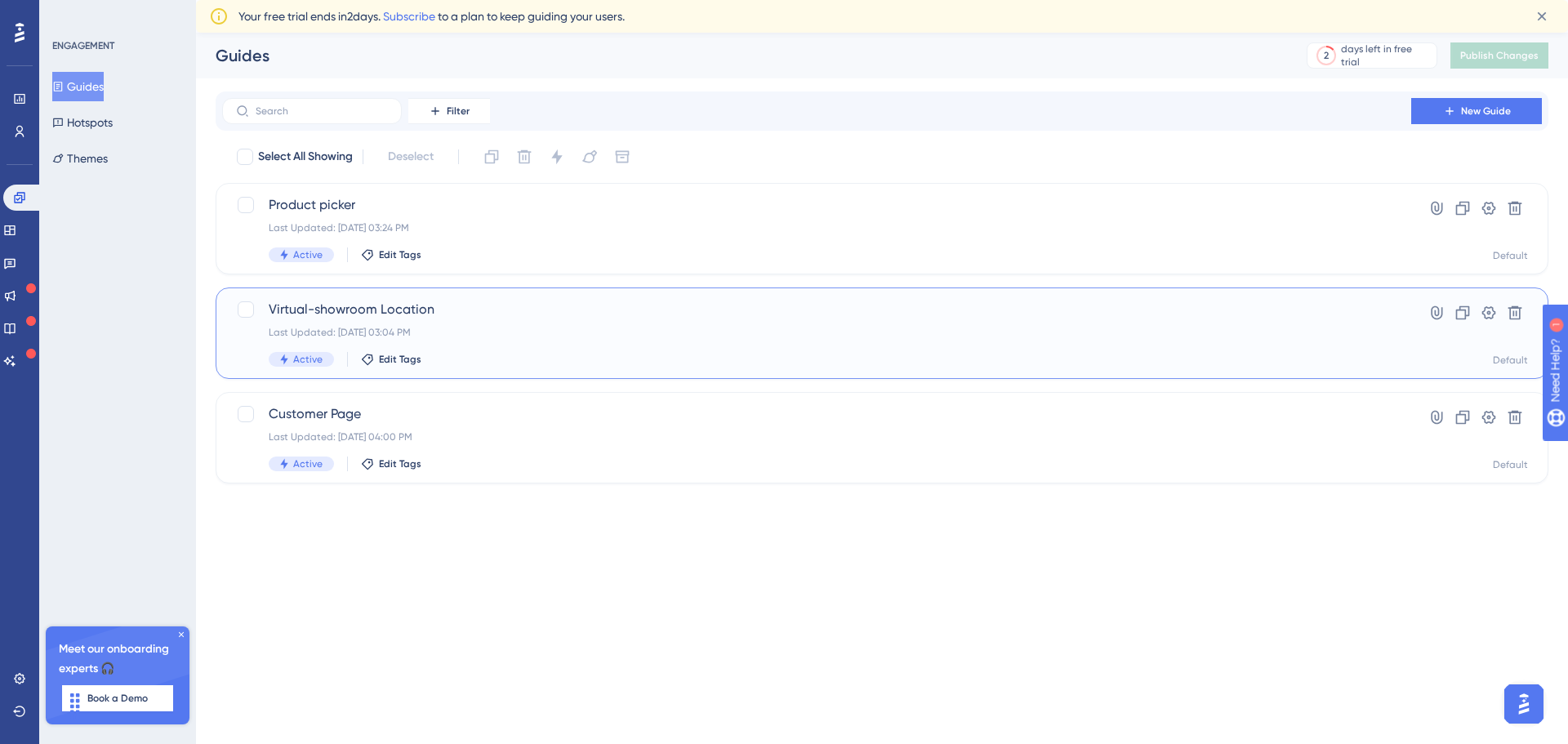
click at [489, 315] on span "Virtual-showroom Location" at bounding box center [816, 310] width 1096 height 20
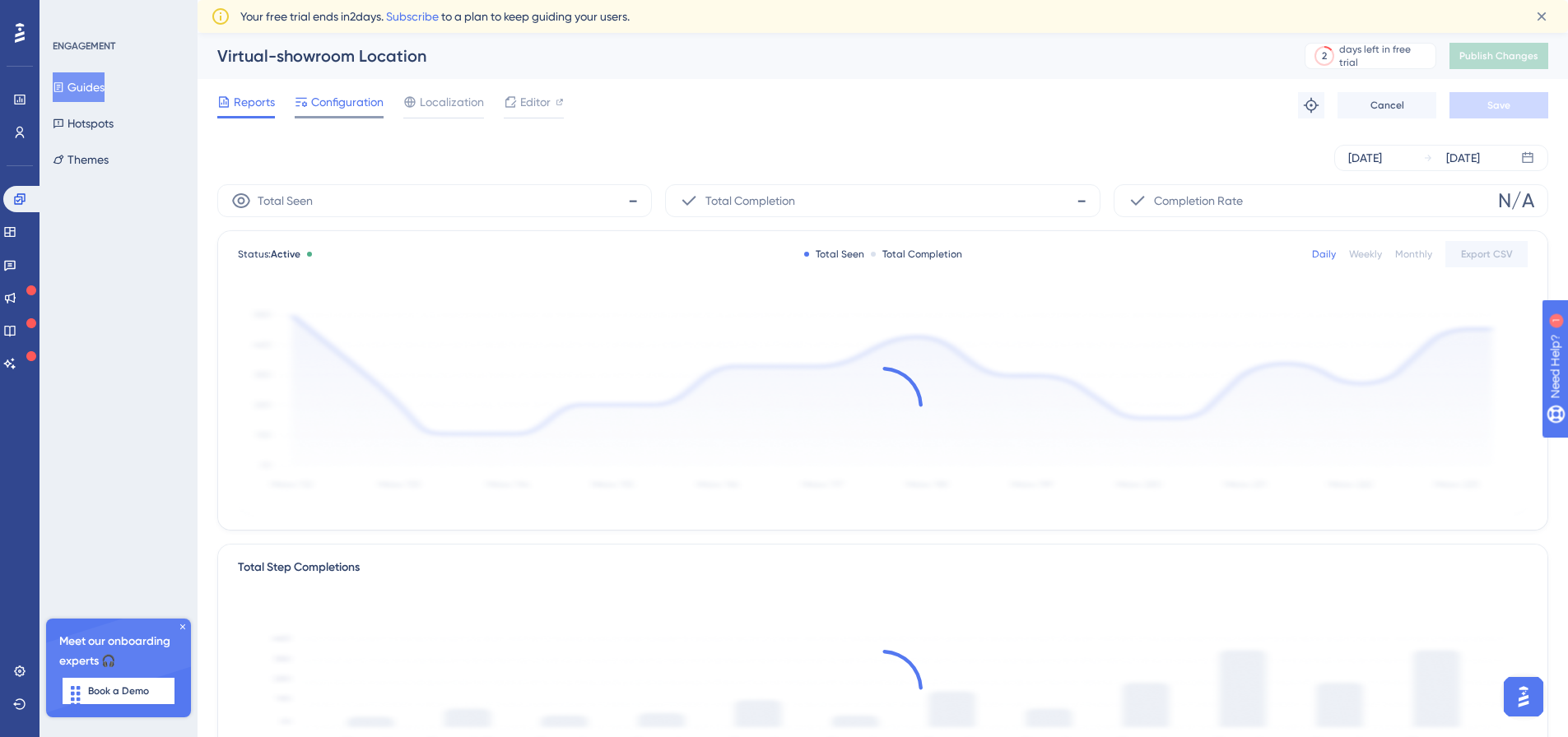
click at [302, 102] on icon at bounding box center [301, 102] width 13 height 13
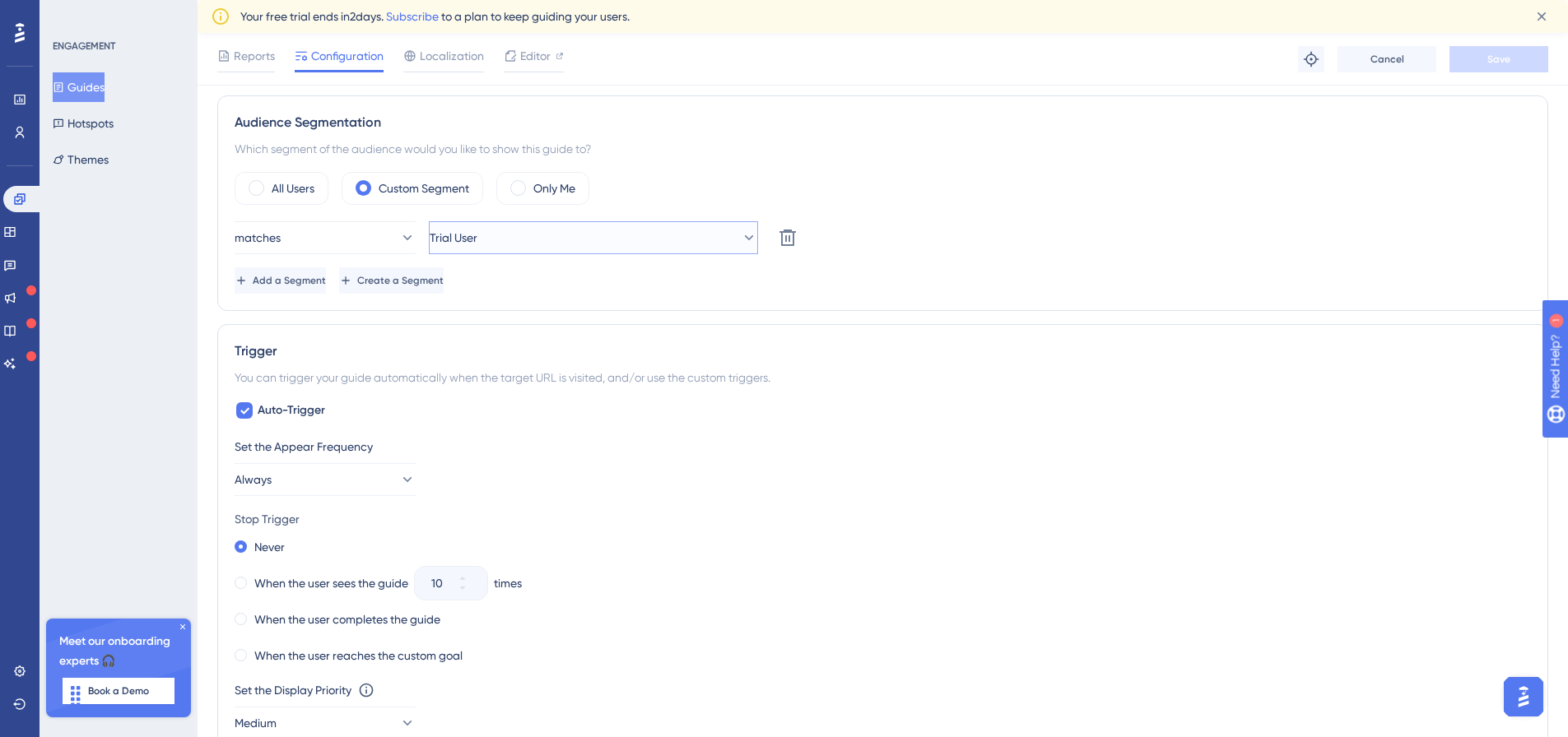
click at [477, 238] on span "Trial User" at bounding box center [454, 238] width 48 height 20
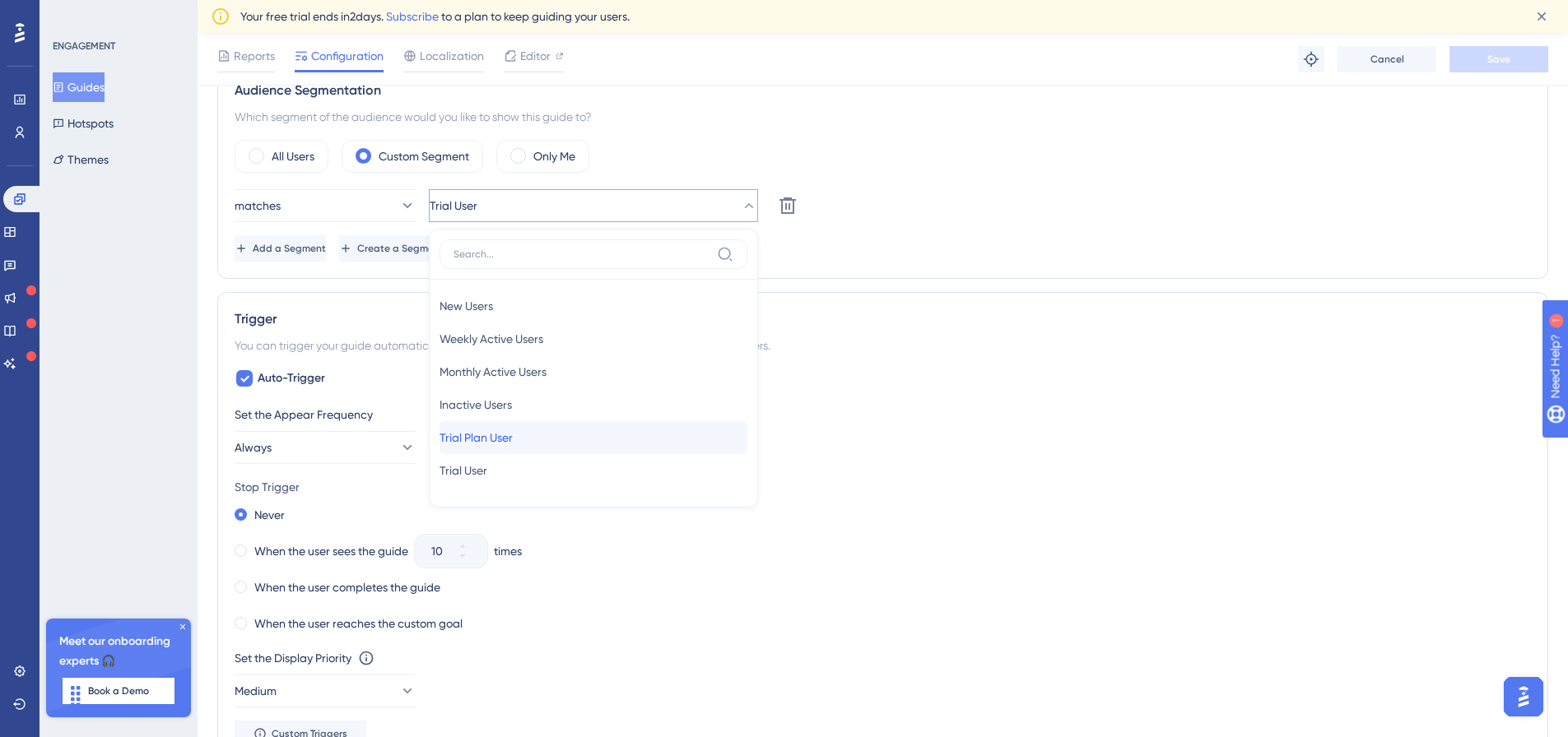
click at [505, 429] on span "Trial Plan User" at bounding box center [476, 438] width 73 height 20
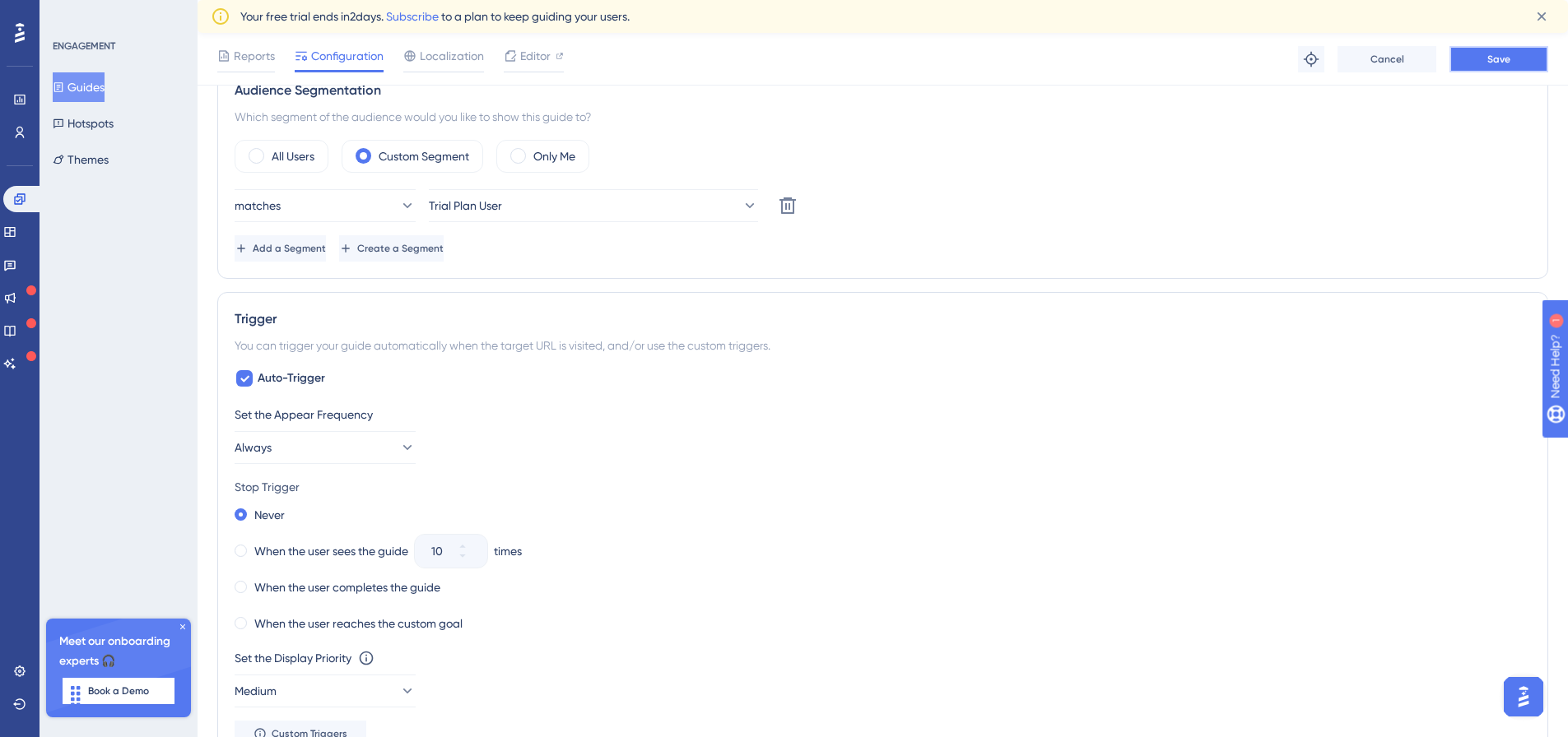
click at [1520, 66] on button "Save" at bounding box center [1498, 59] width 99 height 26
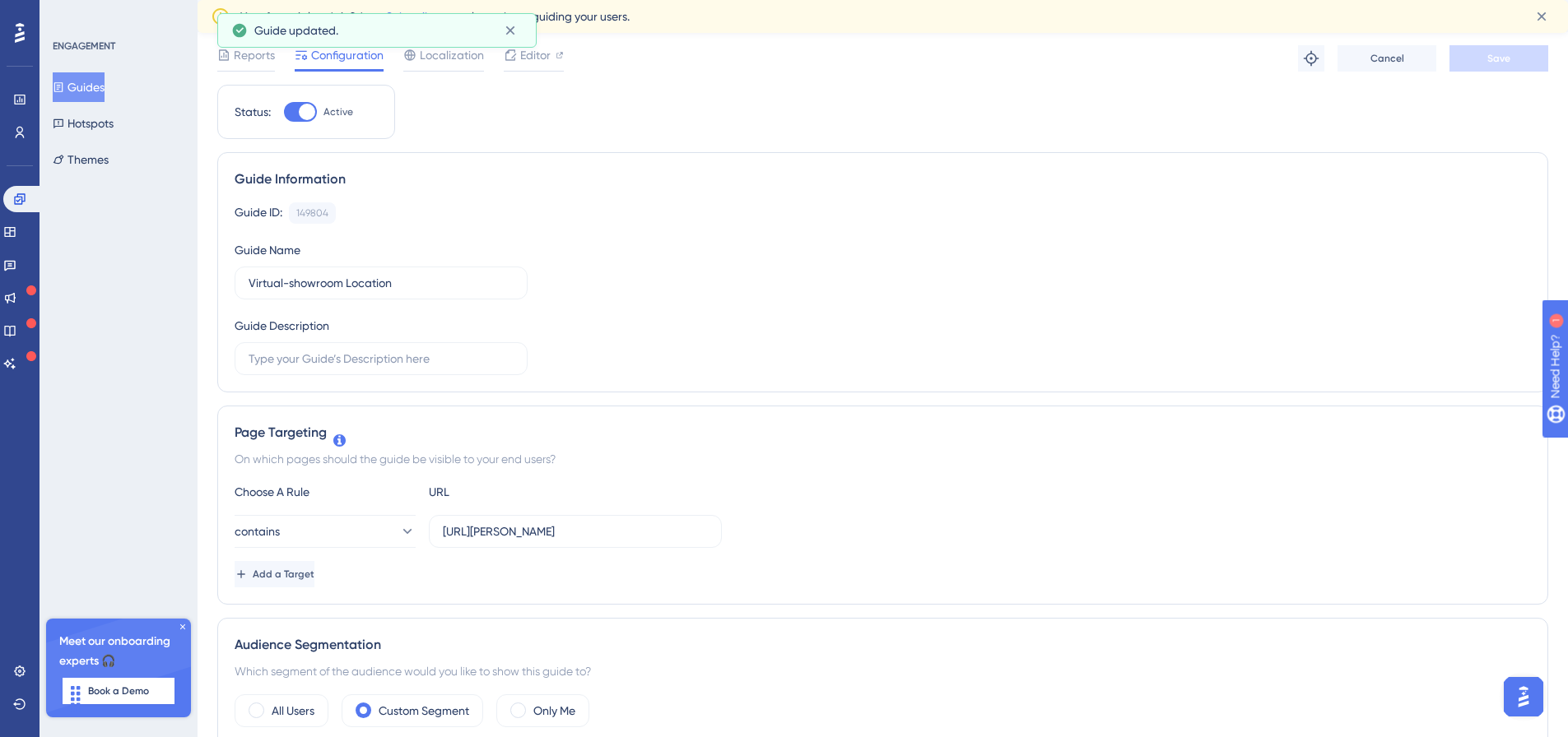
scroll to position [0, 0]
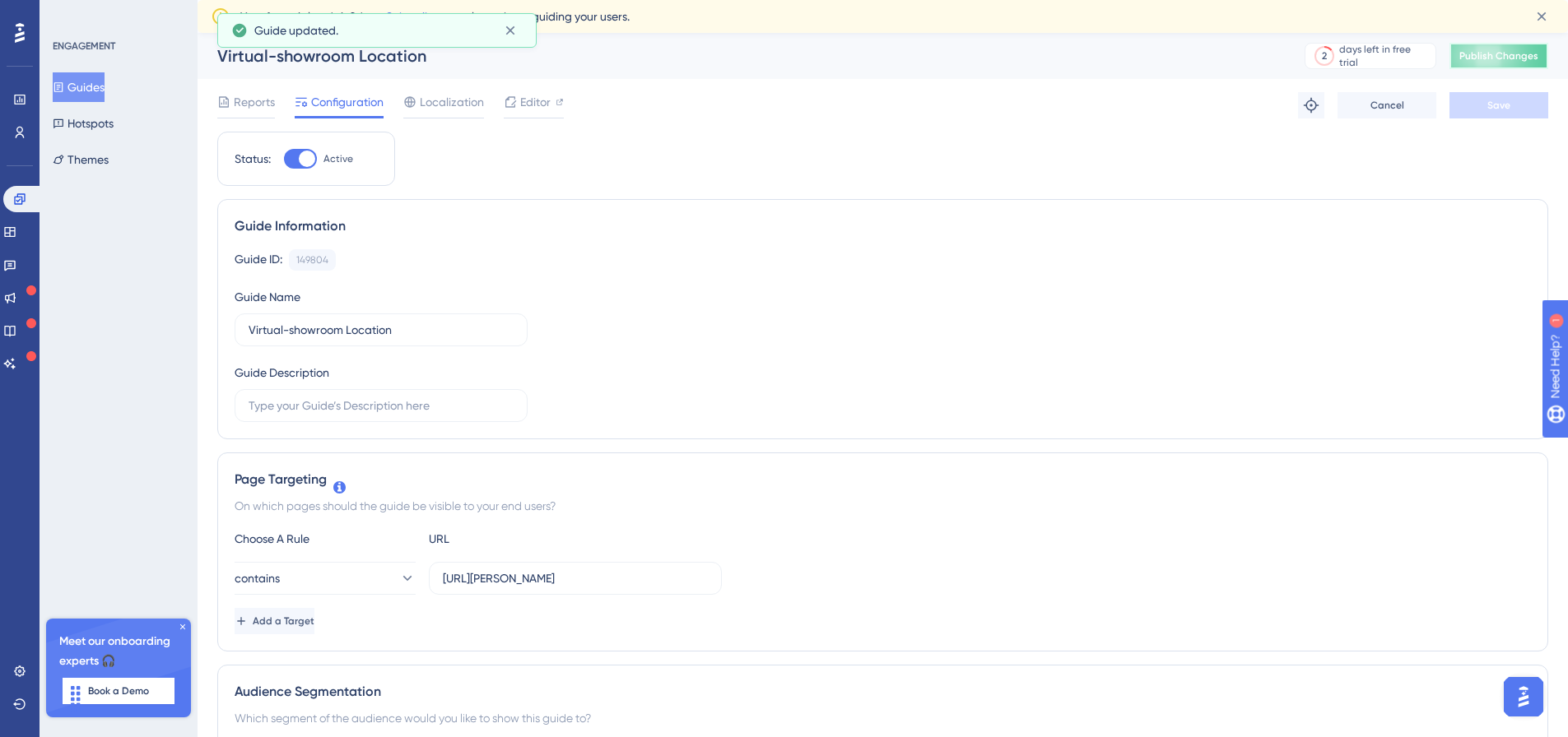
click at [1511, 59] on span "Publish Changes" at bounding box center [1498, 56] width 79 height 13
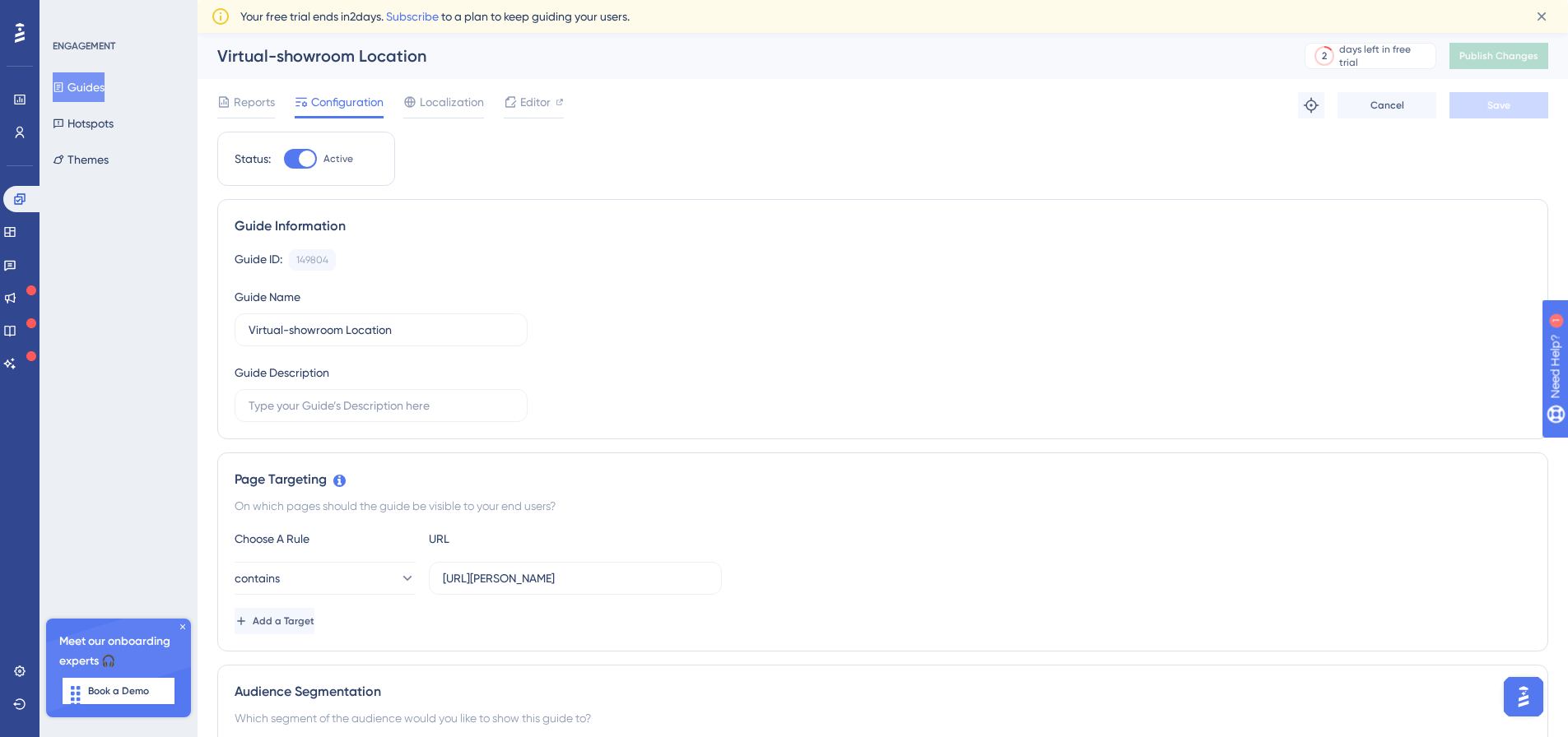
click at [95, 89] on button "Guides" at bounding box center [79, 86] width 52 height 30
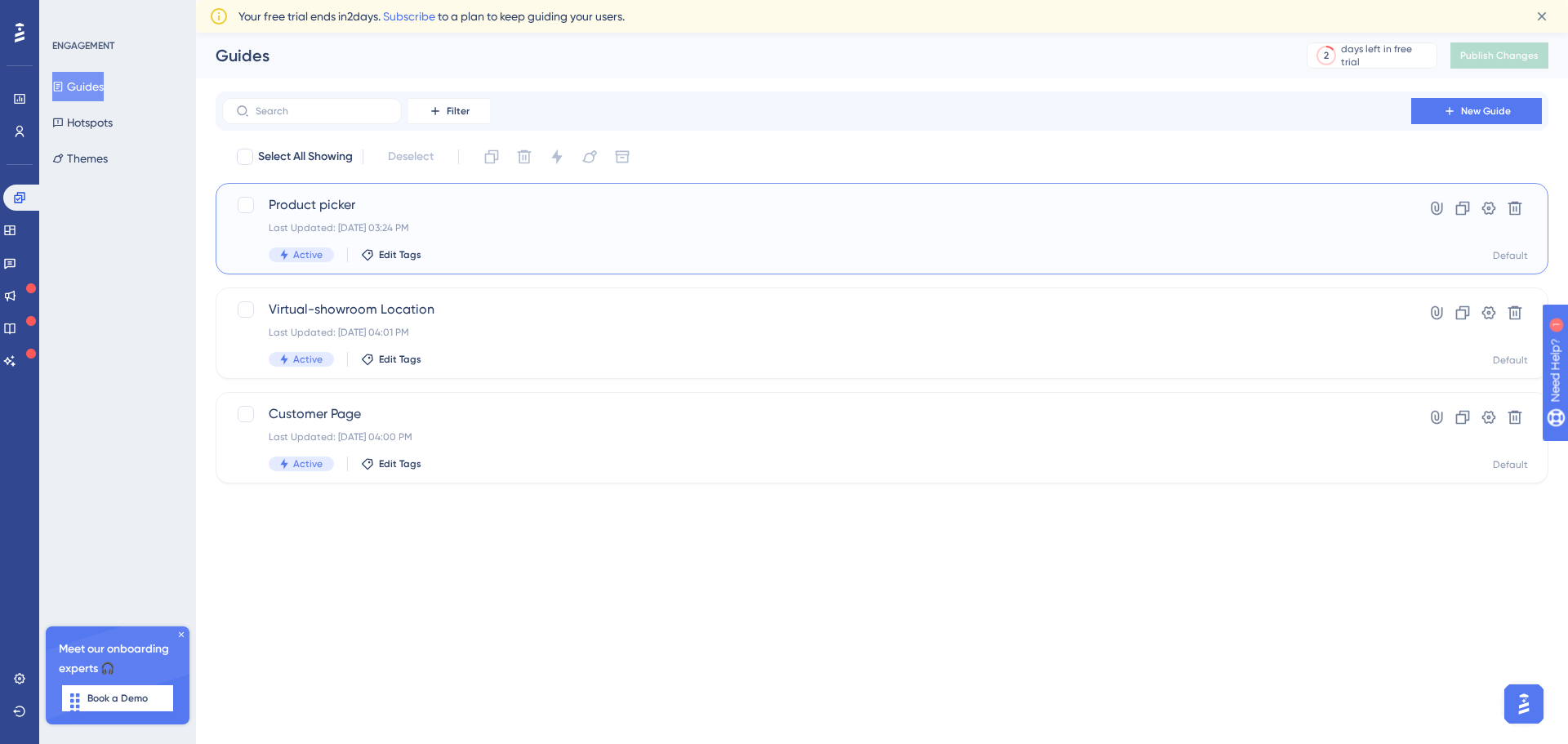
click at [381, 211] on span "Product picker" at bounding box center [816, 205] width 1096 height 20
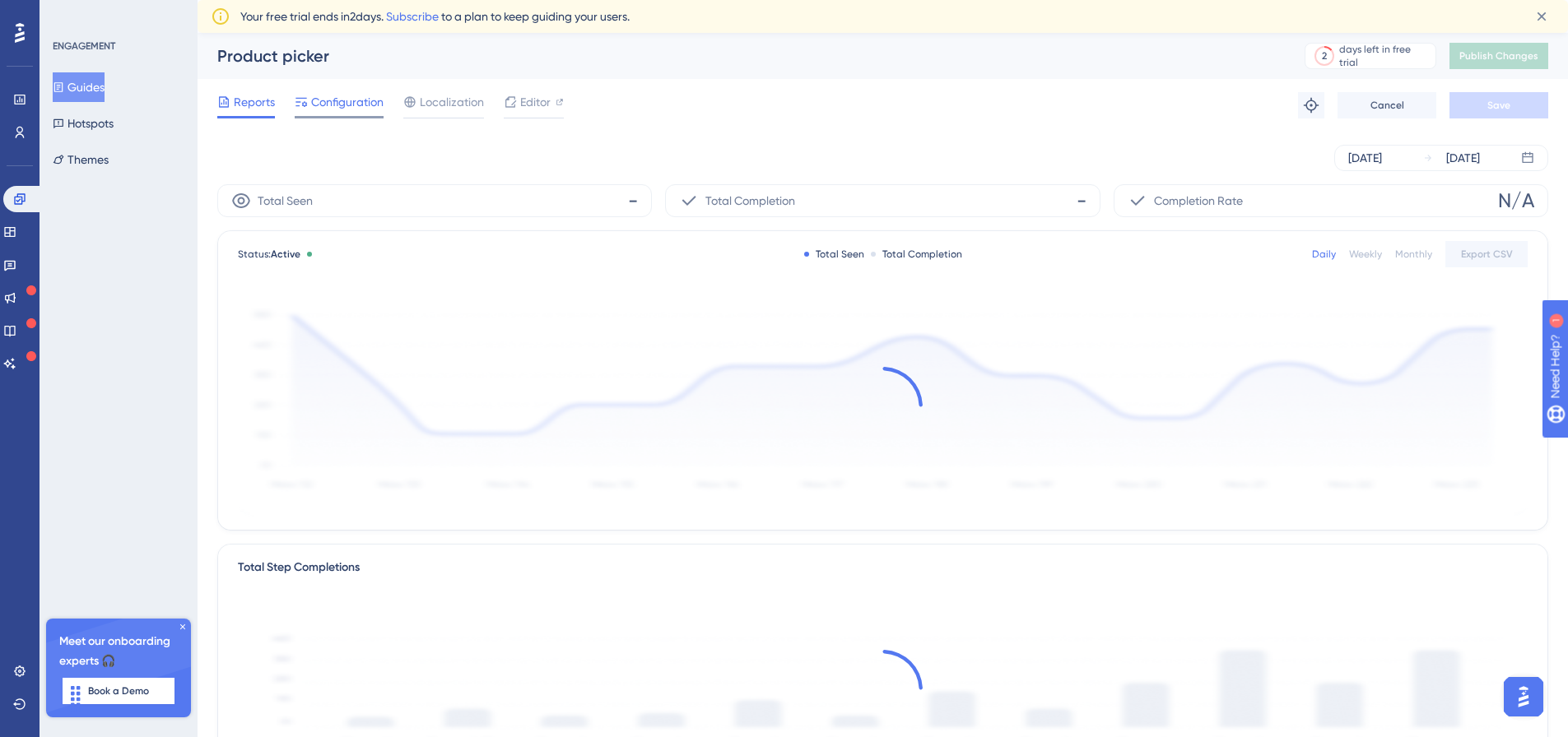
click at [337, 107] on span "Configuration" at bounding box center [346, 102] width 72 height 20
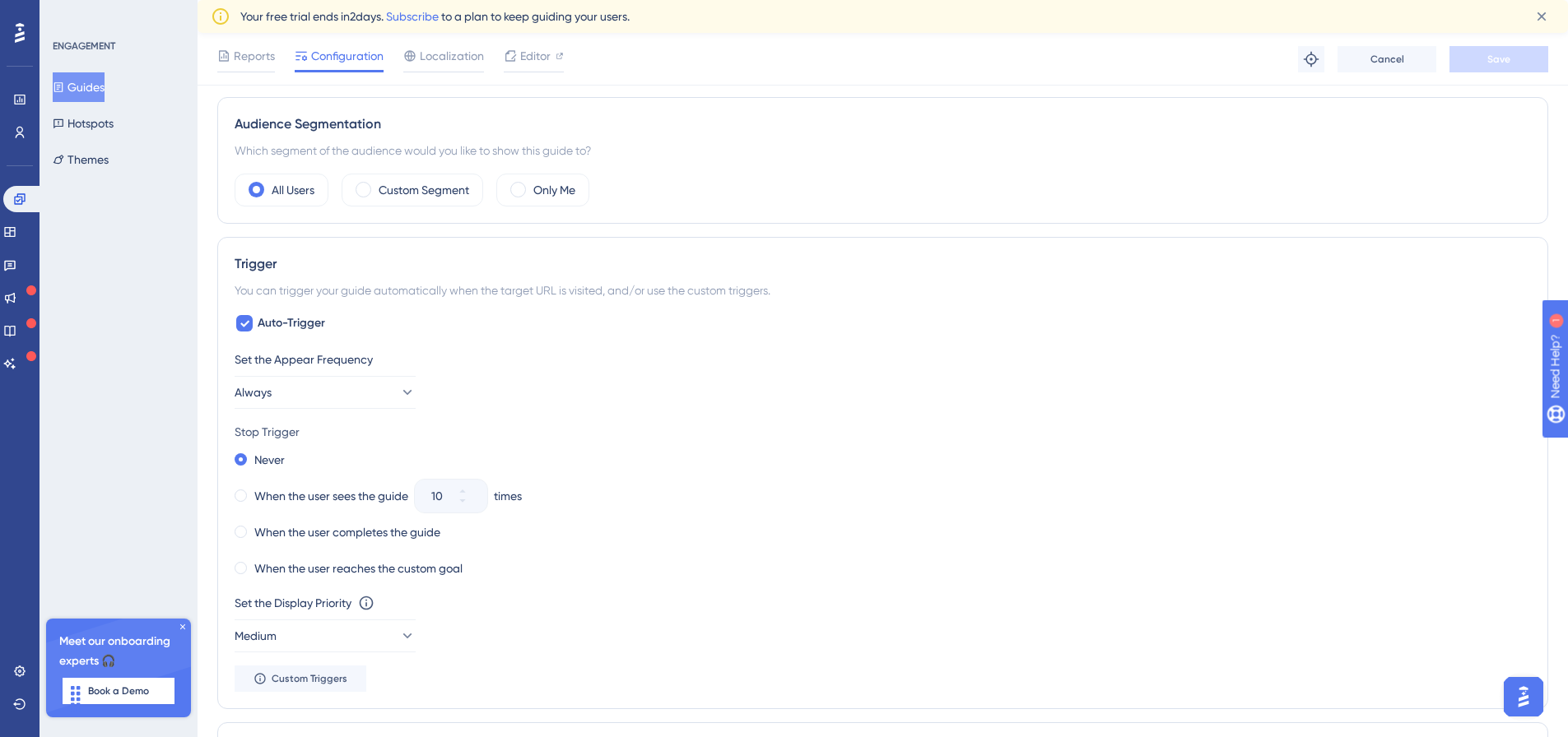
scroll to position [576, 0]
click at [412, 202] on div "Custom Segment" at bounding box center [412, 188] width 141 height 33
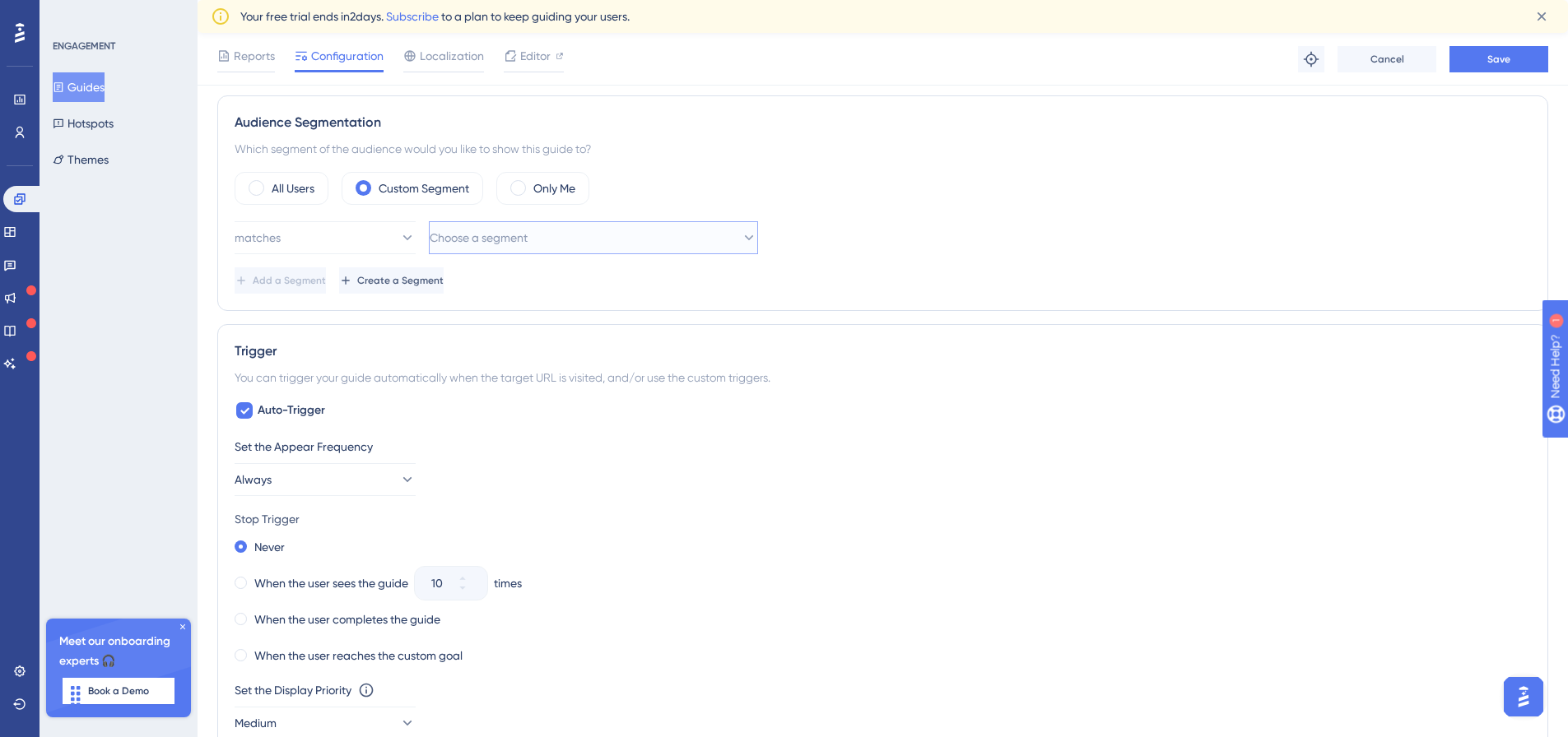
click at [482, 247] on span "Choose a segment" at bounding box center [479, 238] width 98 height 20
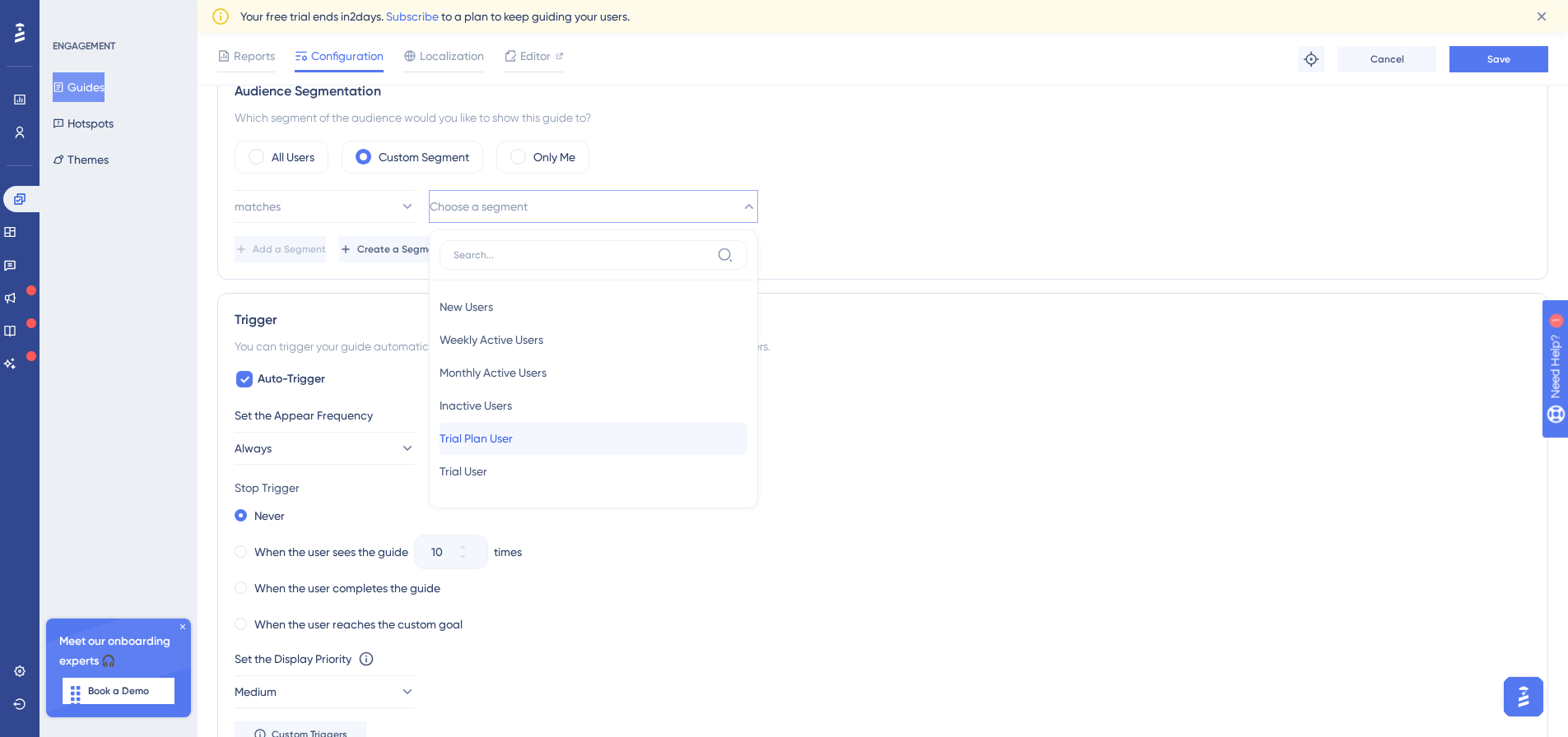
click at [512, 442] on span "Trial Plan User" at bounding box center [476, 439] width 73 height 20
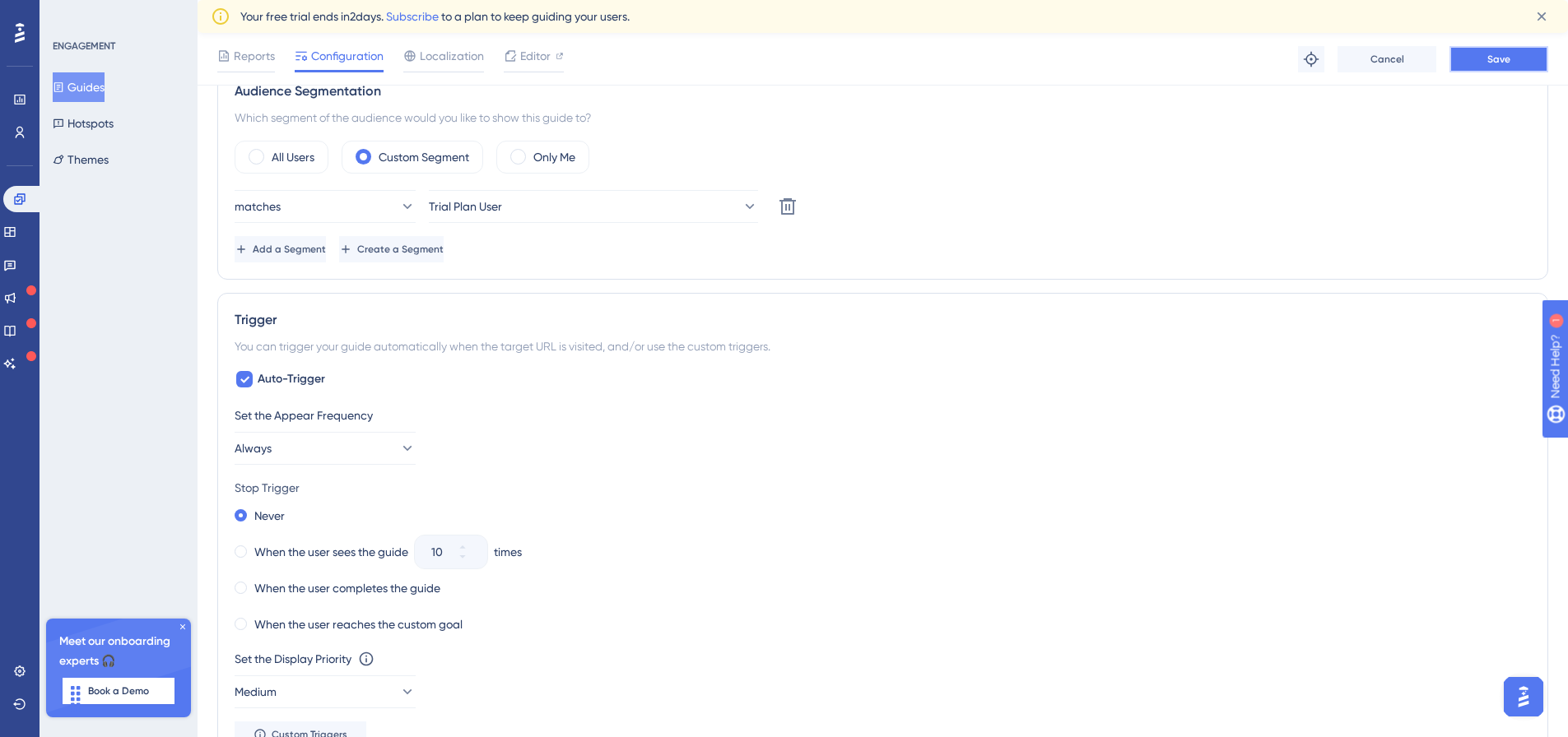
click at [1502, 66] on button "Save" at bounding box center [1498, 59] width 99 height 26
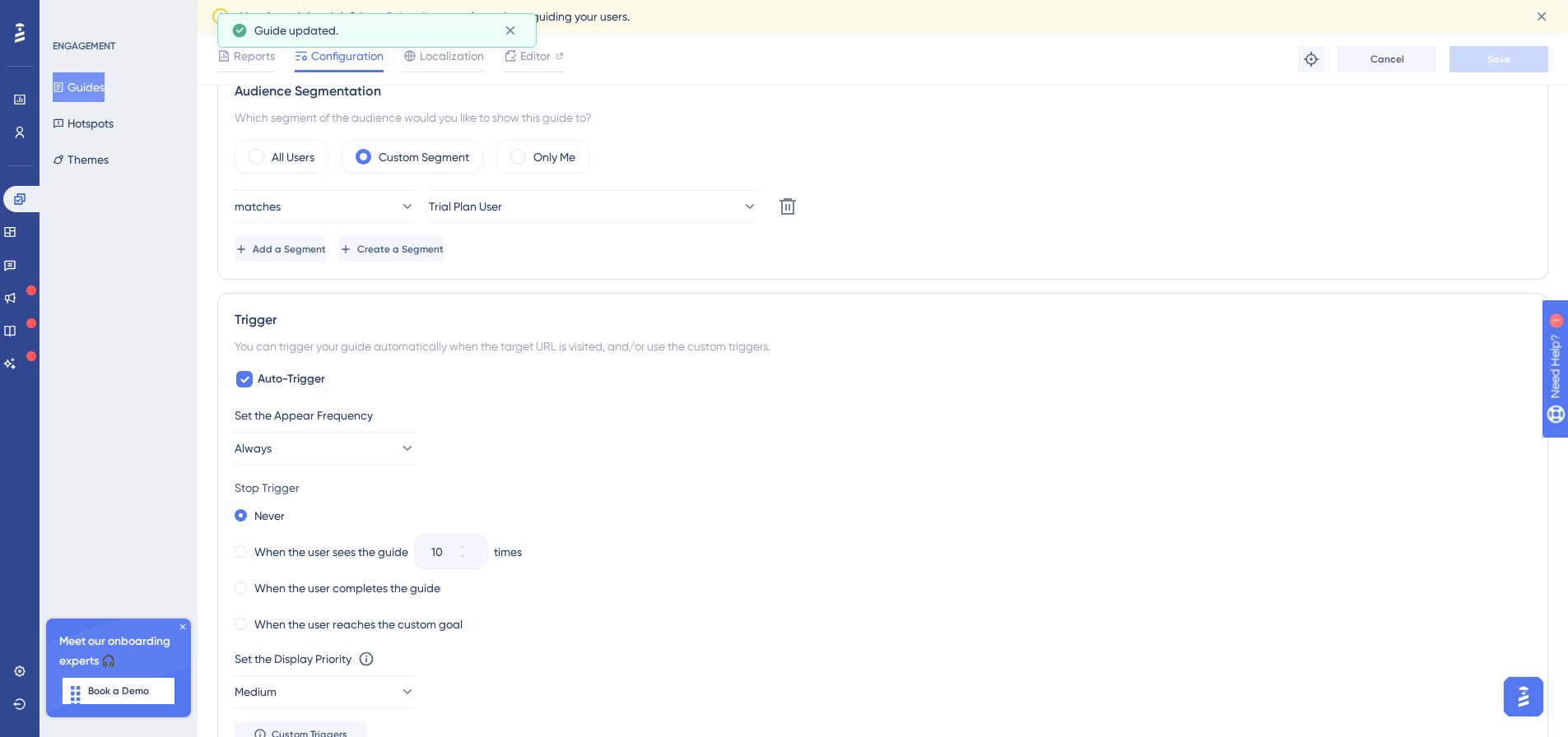
scroll to position [0, 0]
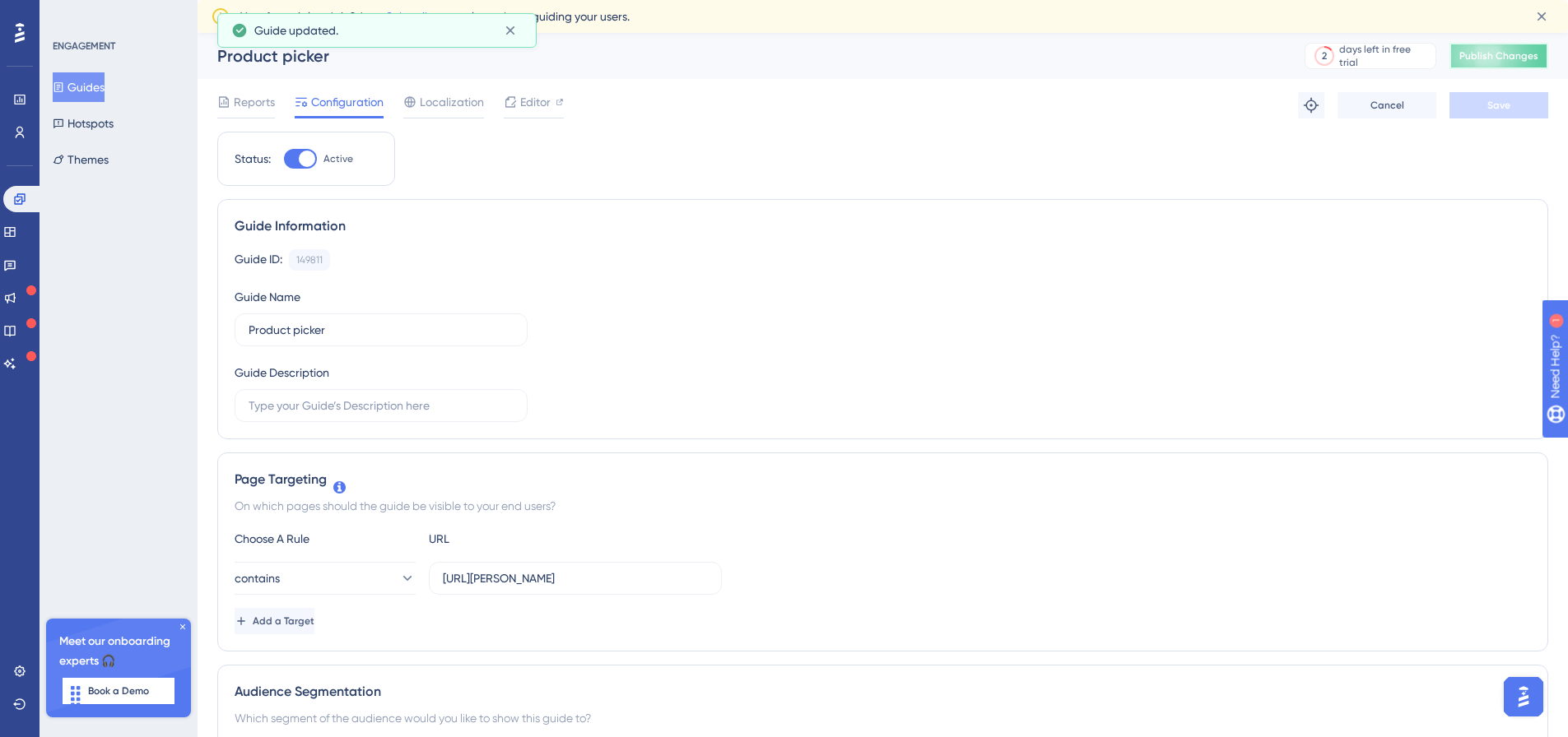
click at [1491, 55] on span "Publish Changes" at bounding box center [1498, 56] width 79 height 13
